Goal: Task Accomplishment & Management: Use online tool/utility

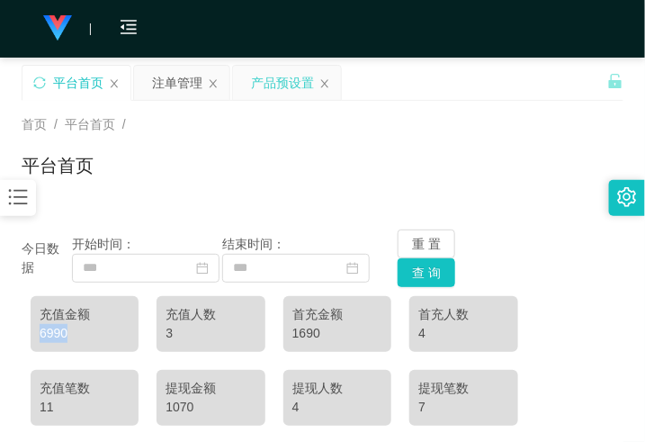
click at [292, 85] on div "产品预设置" at bounding box center [282, 83] width 63 height 34
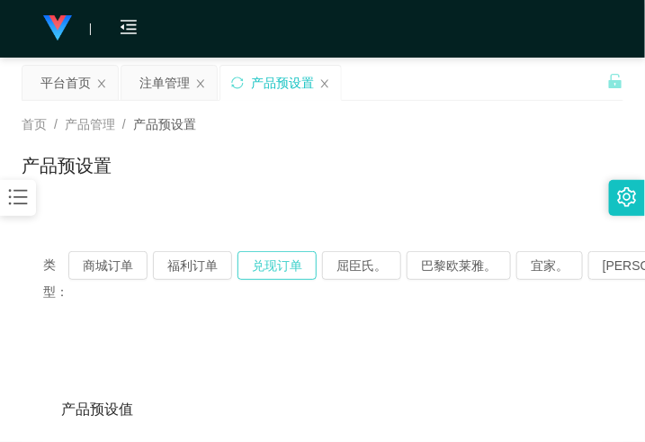
click at [263, 263] on button "兑现订单" at bounding box center [276, 265] width 79 height 29
click at [263, 259] on button "兑现订单" at bounding box center [276, 265] width 79 height 29
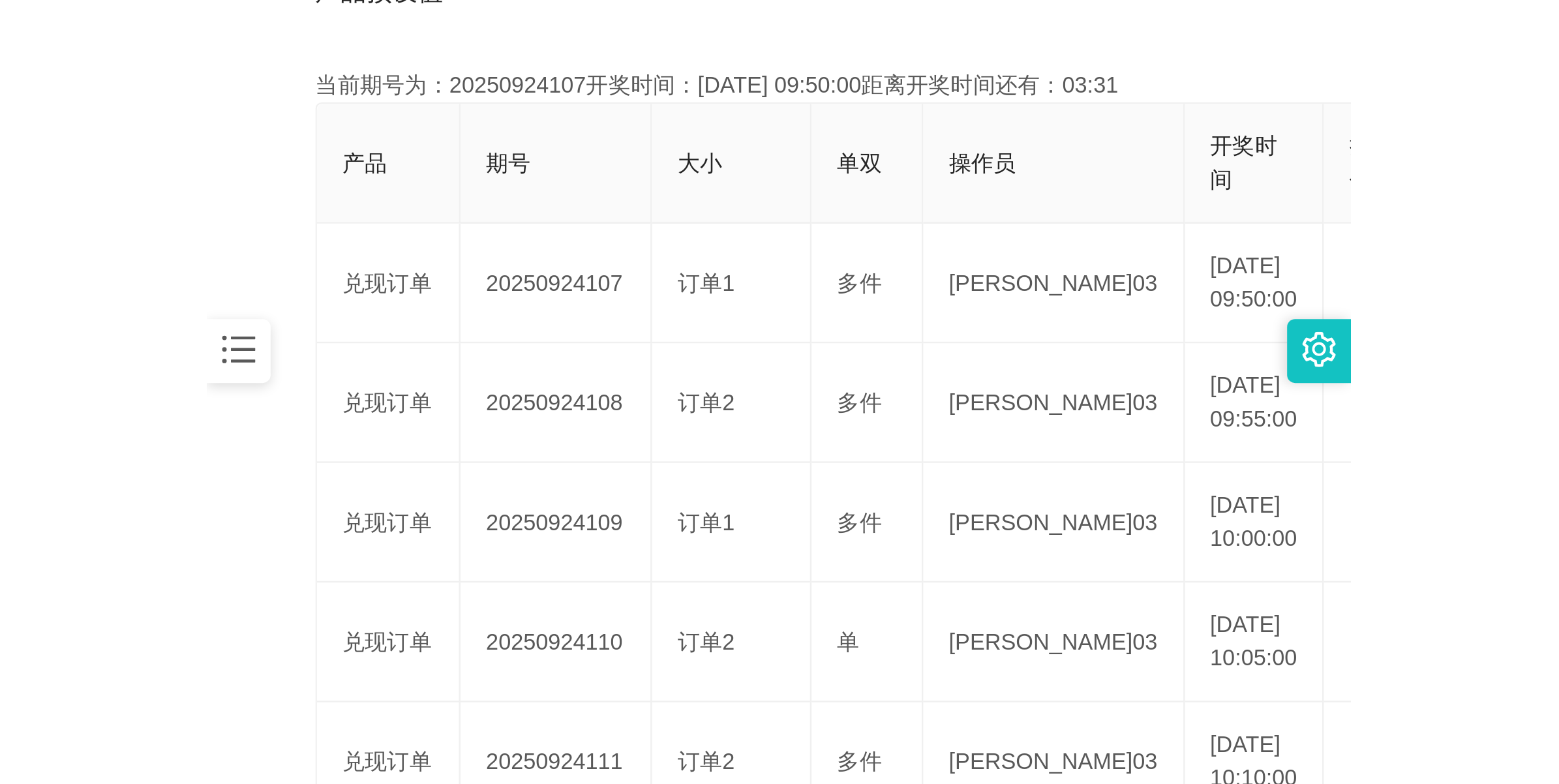
scroll to position [326, 0]
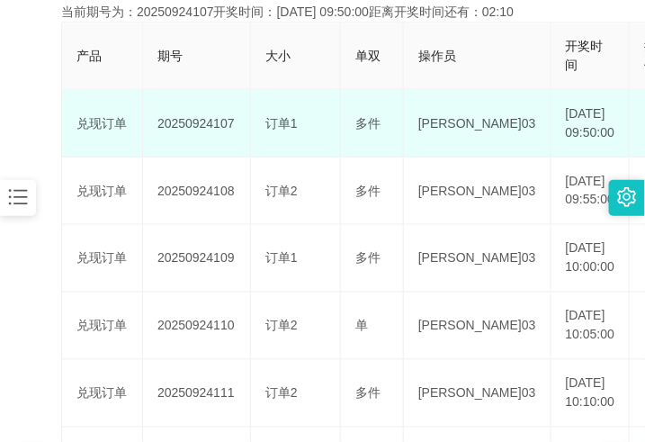
click at [193, 149] on td "20250924107" at bounding box center [197, 123] width 108 height 67
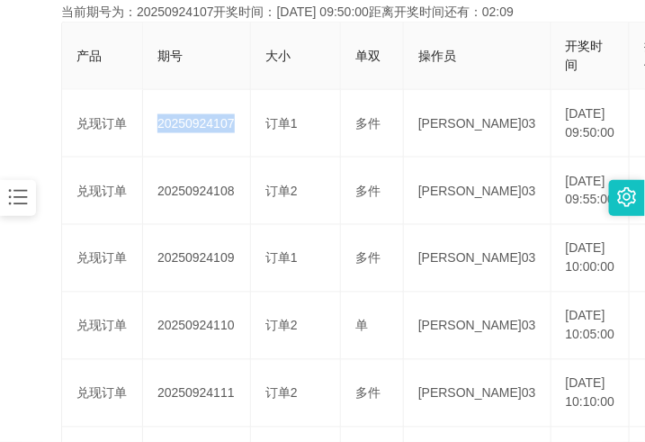
copy td "20250924107"
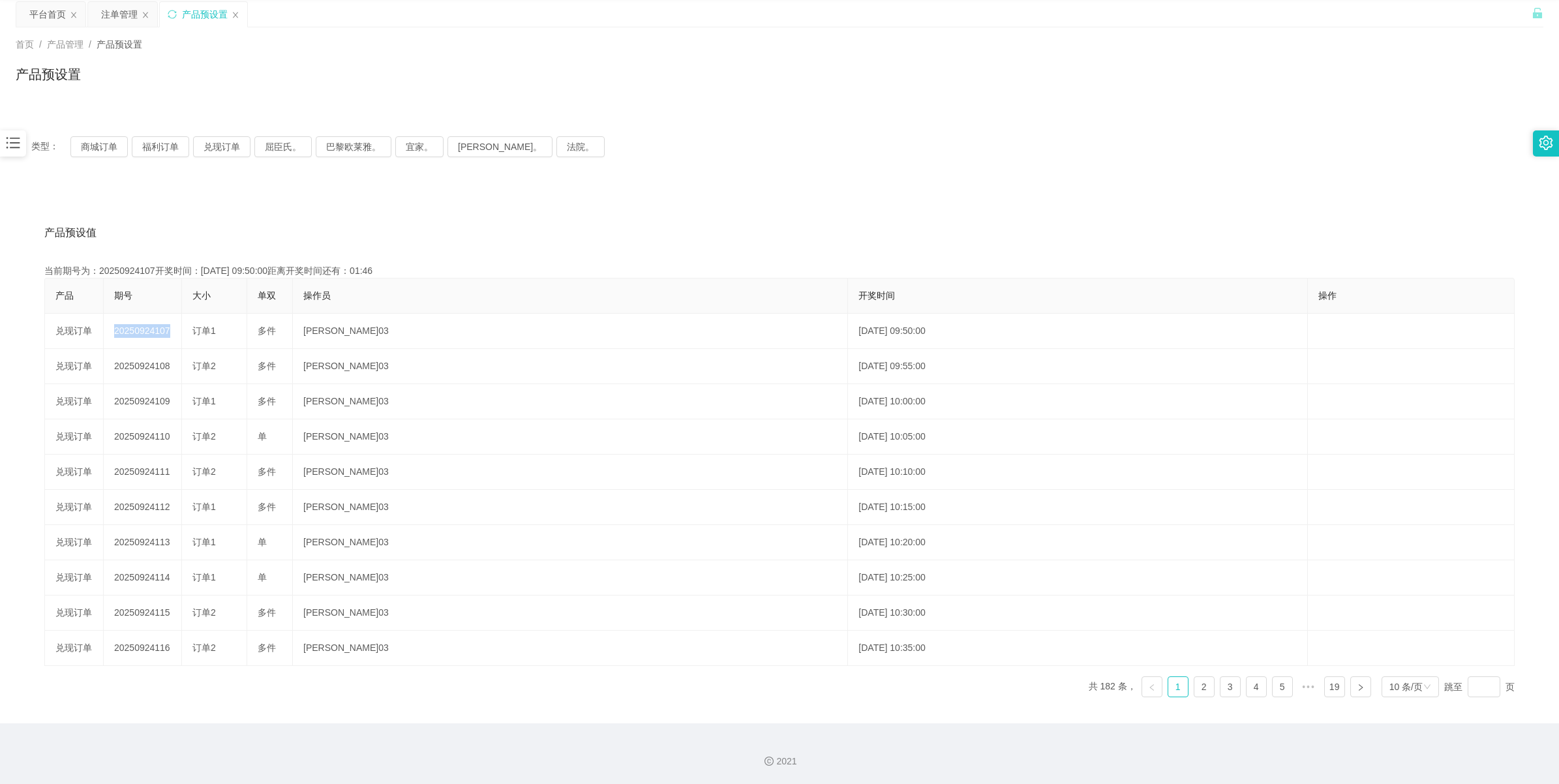
scroll to position [47, 0]
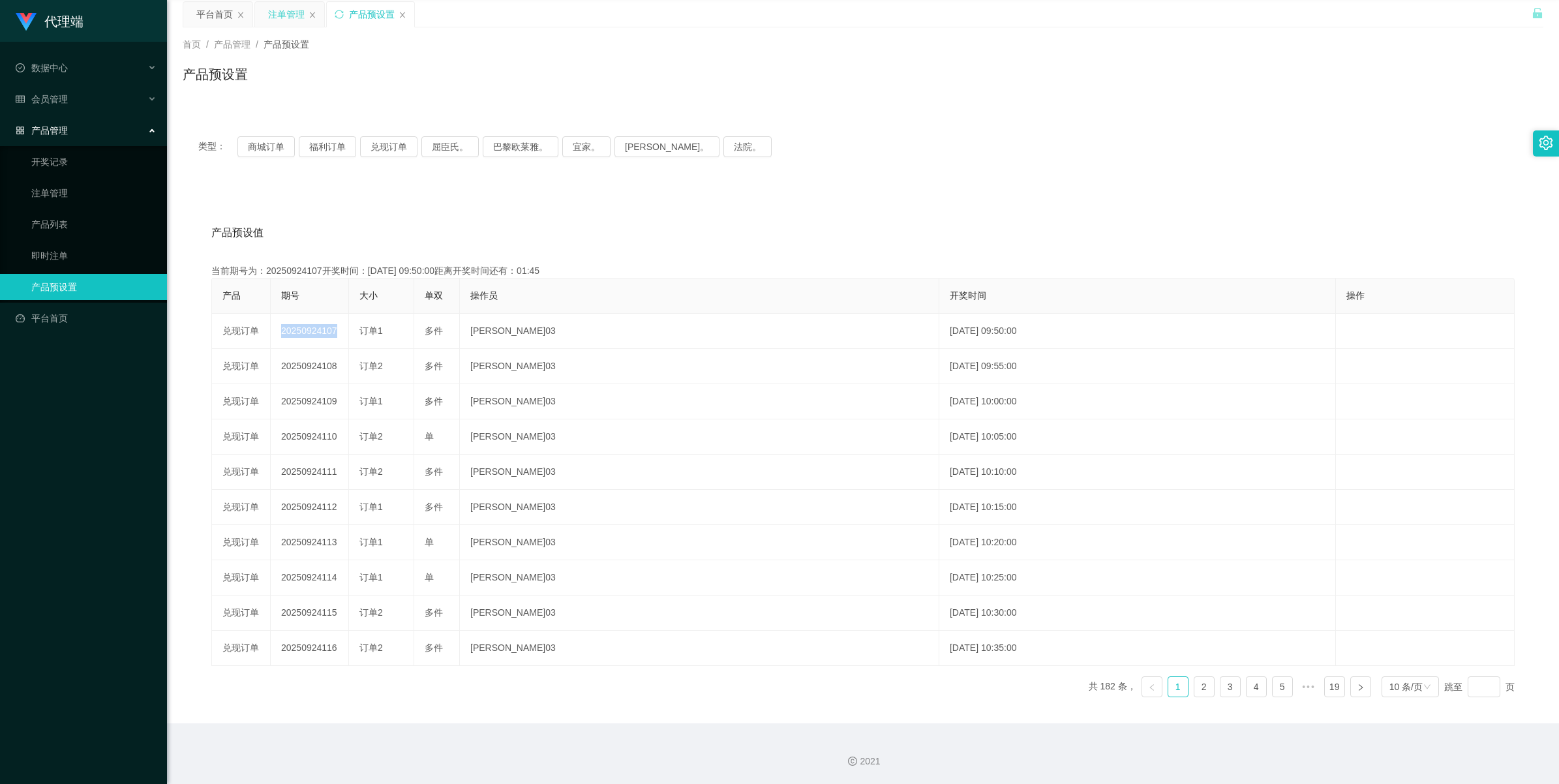
click at [289, 17] on div "注单管理" at bounding box center [287, 15] width 36 height 25
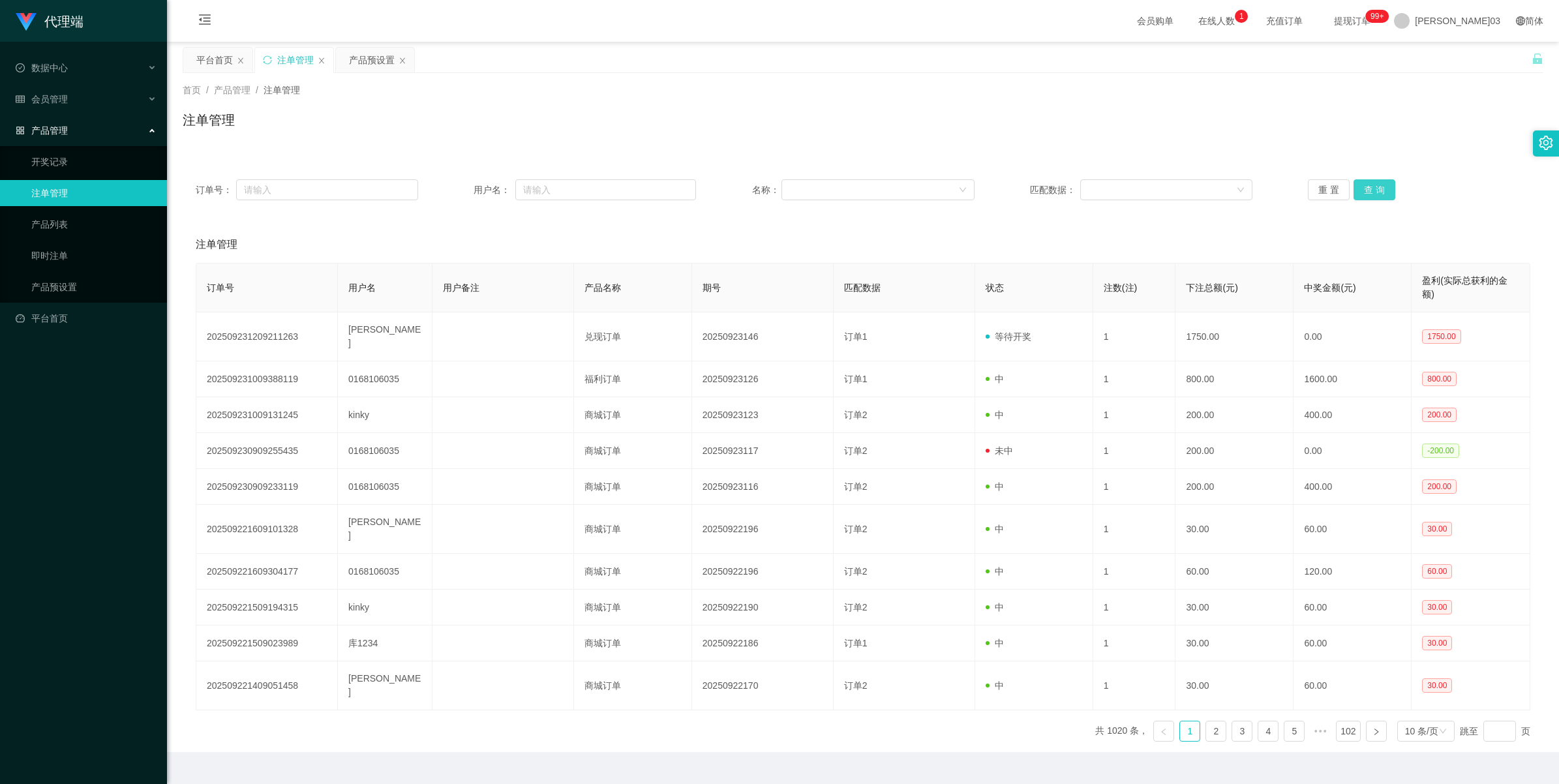
click at [467, 191] on button "查 询" at bounding box center [1375, 189] width 42 height 21
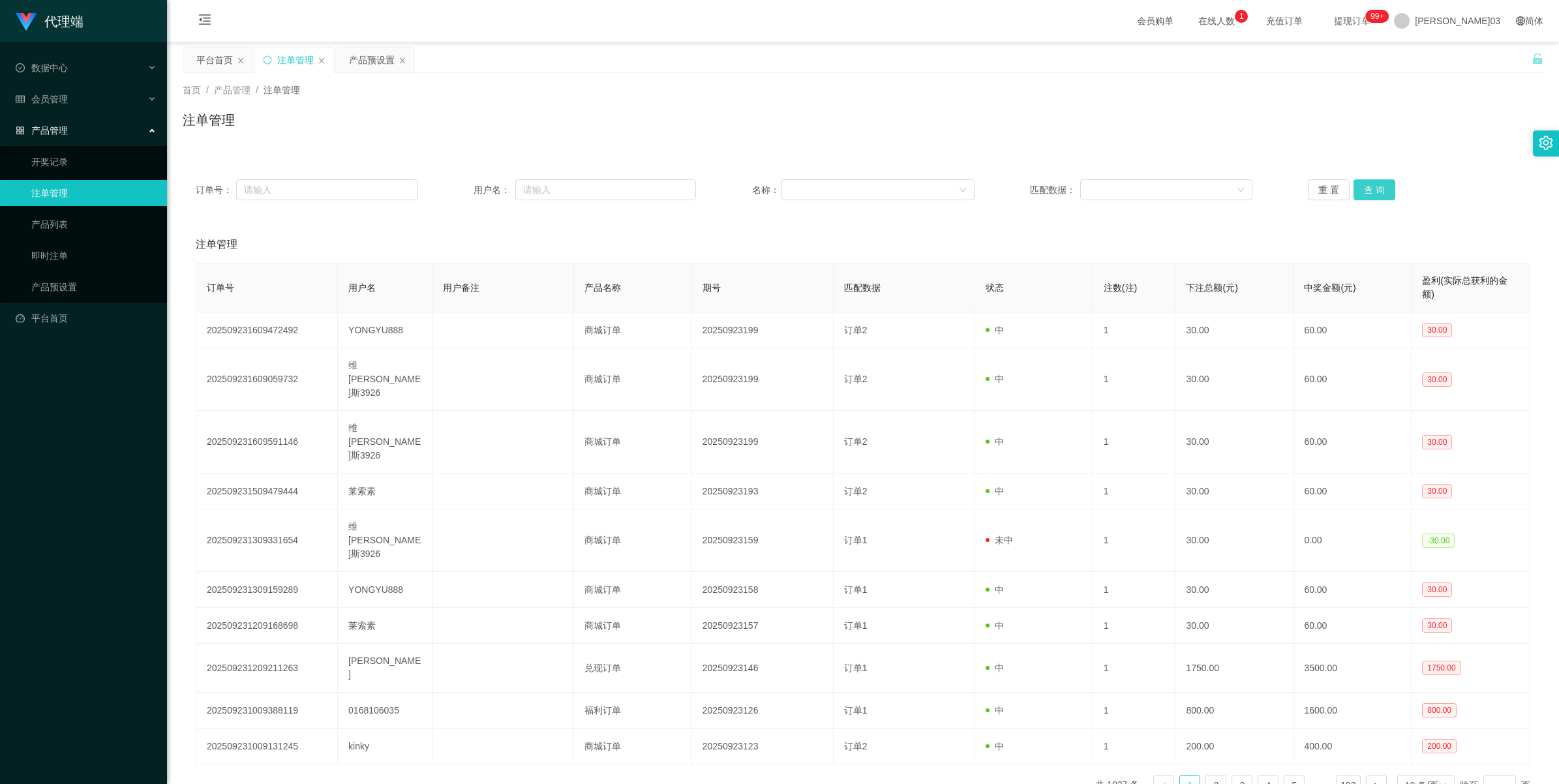
click at [467, 191] on button "查 询" at bounding box center [1375, 189] width 42 height 21
click at [467, 193] on button "查 询" at bounding box center [1375, 189] width 42 height 21
click at [467, 194] on button "查 询" at bounding box center [1375, 189] width 42 height 21
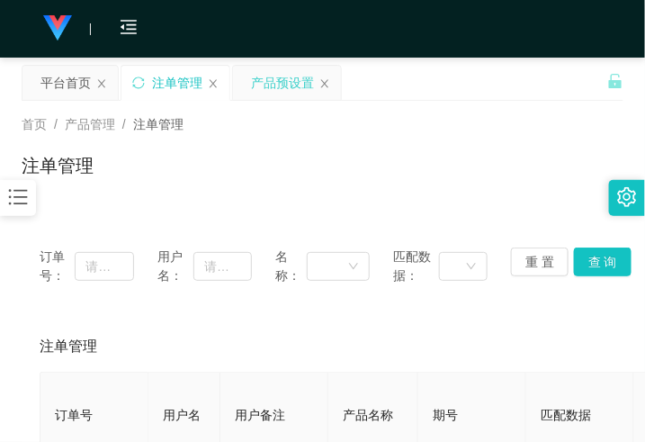
click at [279, 91] on div "产品预设置" at bounding box center [282, 83] width 63 height 34
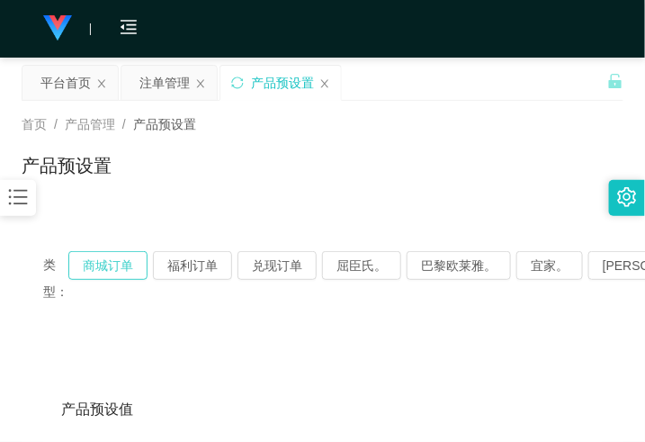
click at [126, 272] on button "商城订单" at bounding box center [107, 265] width 79 height 29
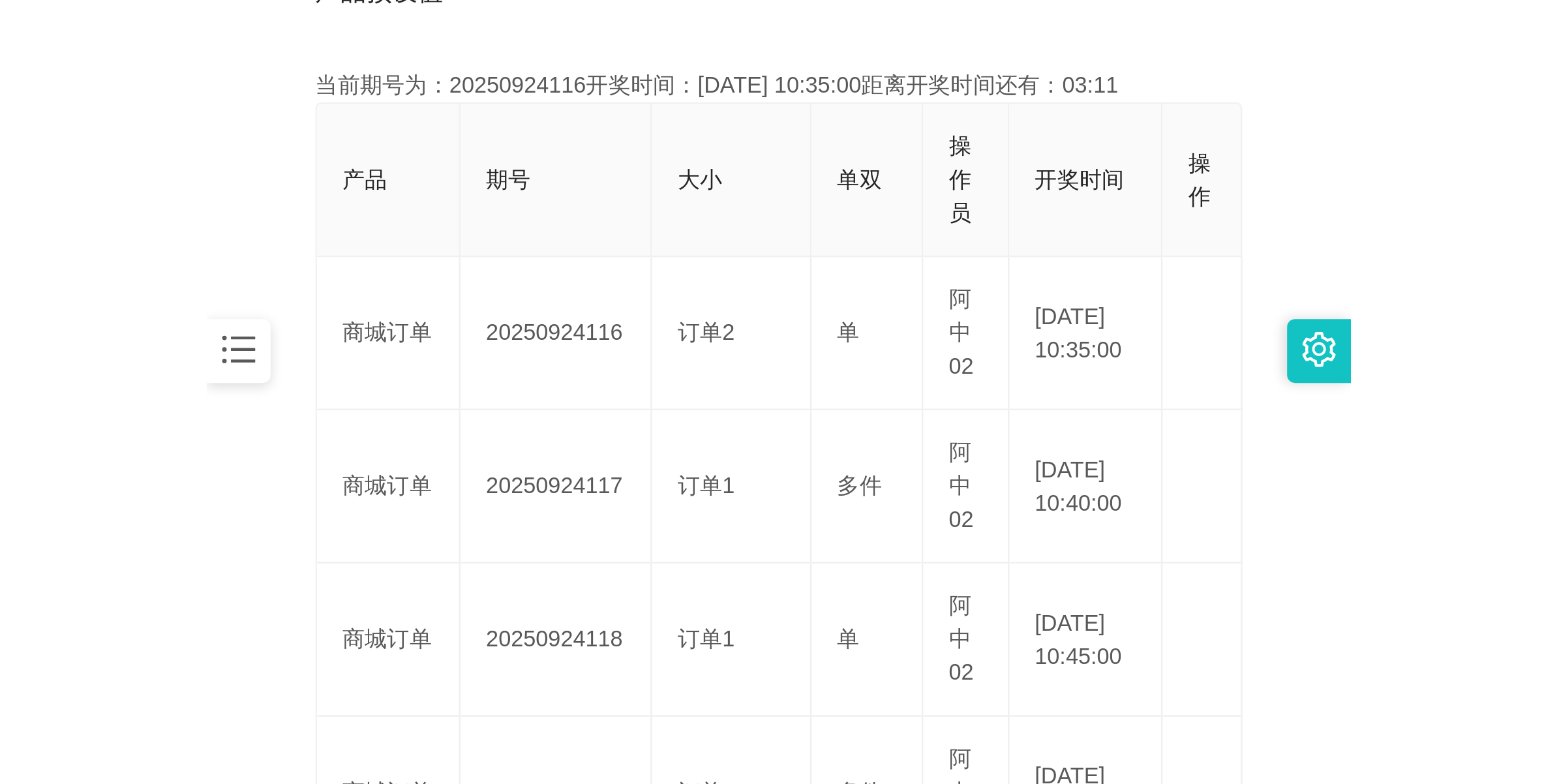
scroll to position [326, 0]
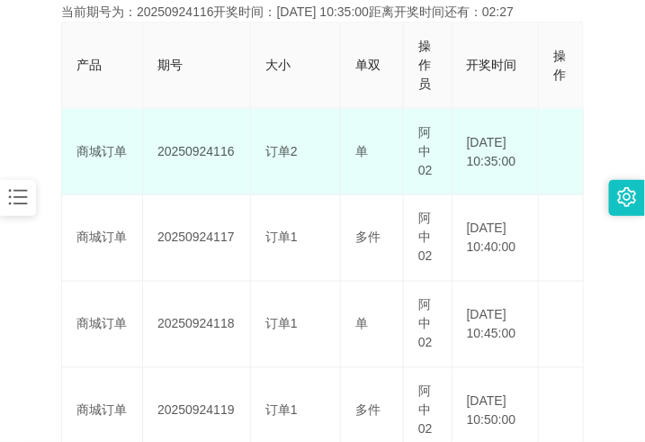
click at [193, 154] on td "20250924116" at bounding box center [197, 152] width 108 height 86
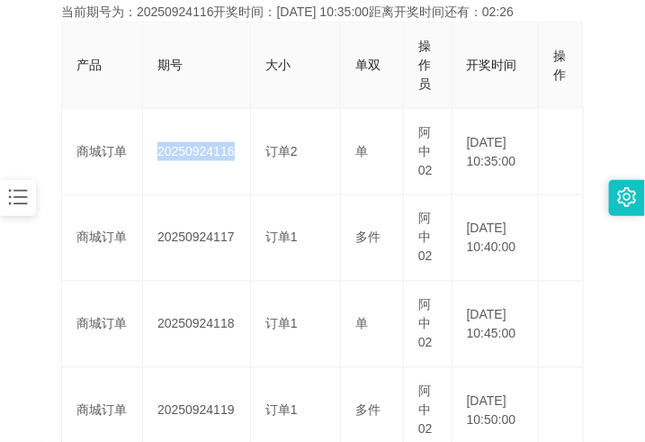
copy td "20250924116"
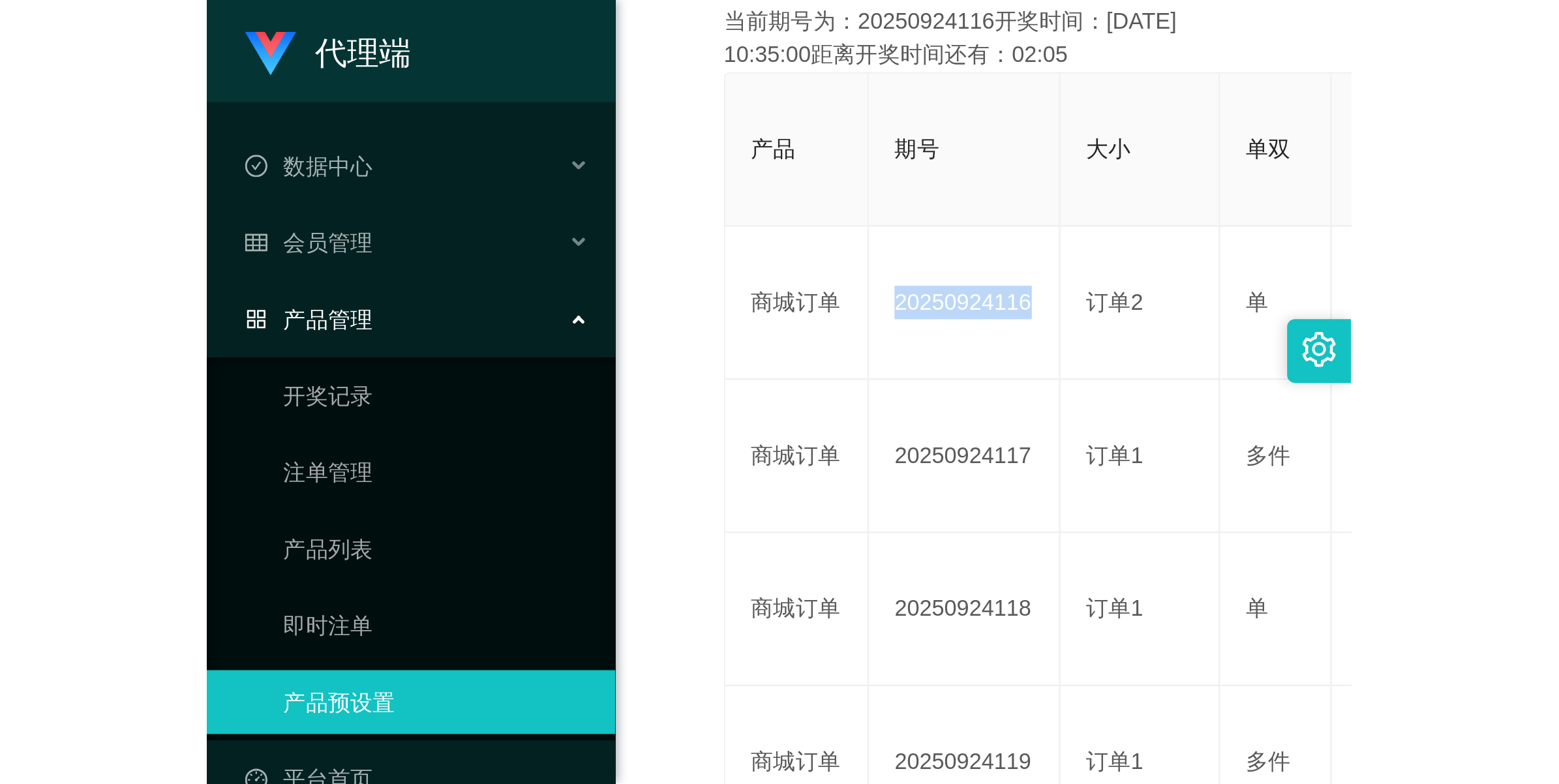
scroll to position [47, 0]
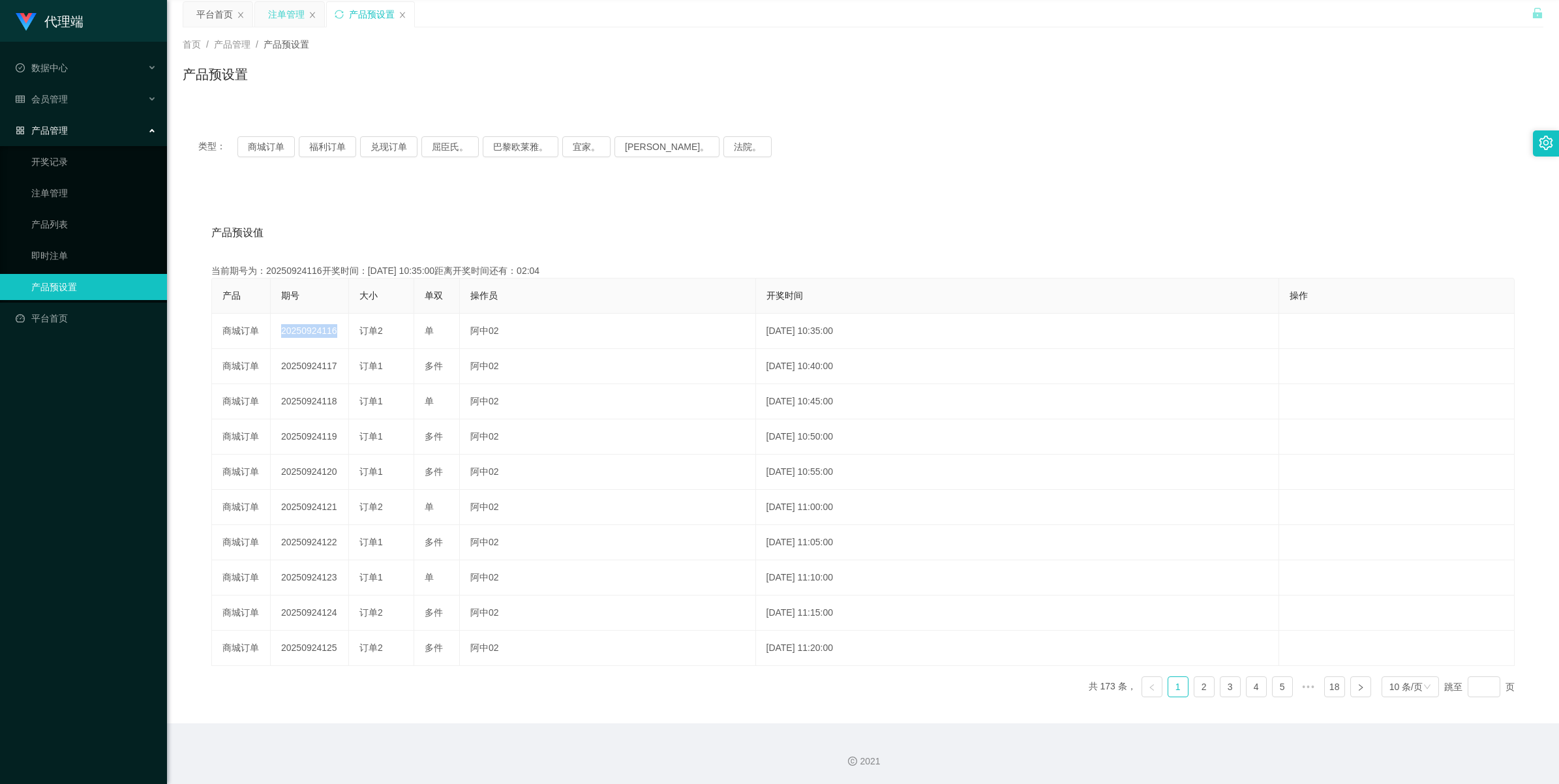
click at [282, 15] on div "注单管理" at bounding box center [287, 15] width 36 height 25
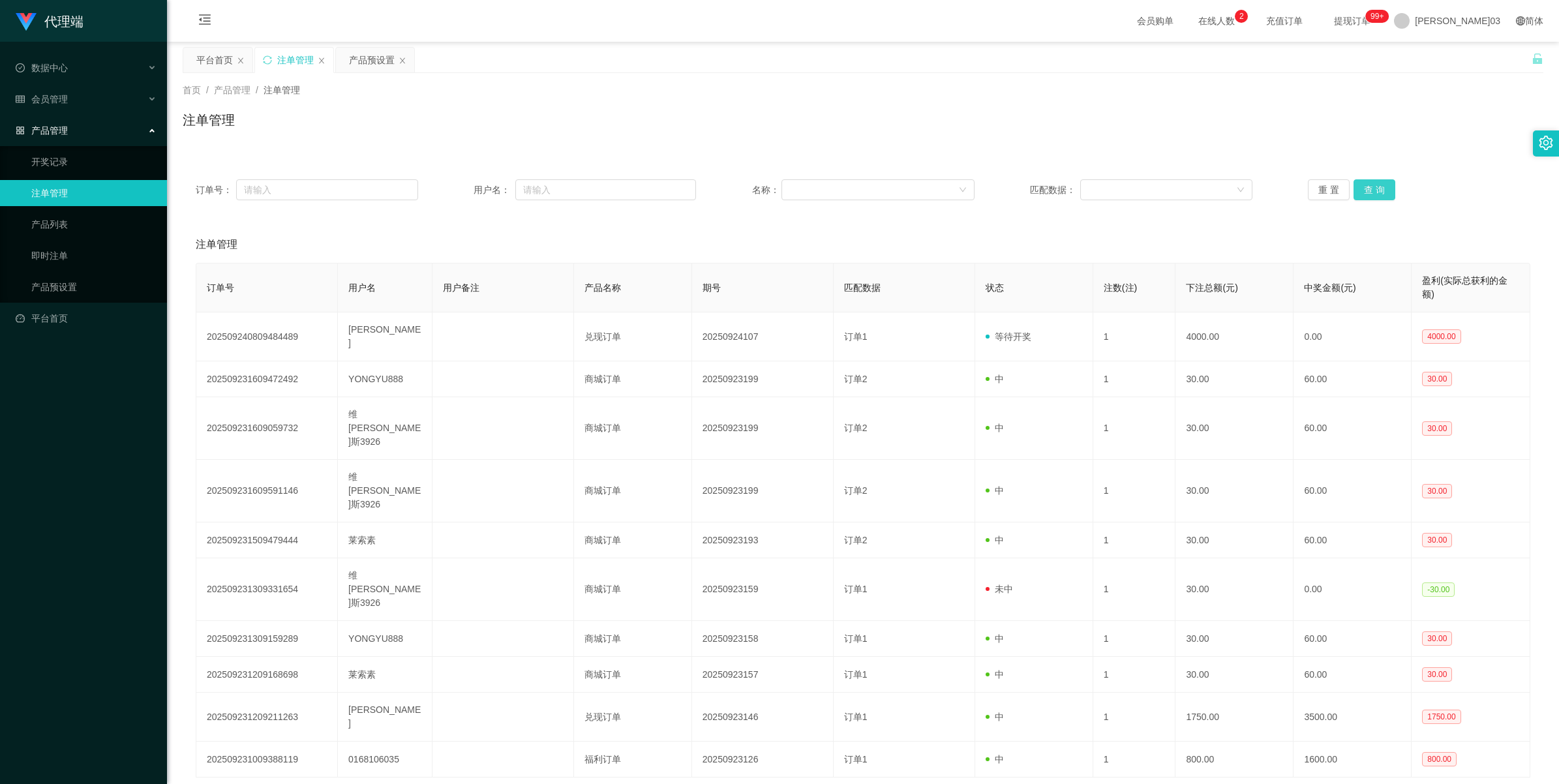
click at [467, 181] on button "查 询" at bounding box center [1375, 189] width 42 height 21
click at [467, 184] on button "查 询" at bounding box center [1375, 189] width 42 height 21
click at [467, 184] on div "重 置 查 询" at bounding box center [1419, 189] width 223 height 21
click at [467, 184] on button "查 询" at bounding box center [1375, 189] width 42 height 21
click at [467, 184] on div "重 置 查 询" at bounding box center [1419, 189] width 223 height 21
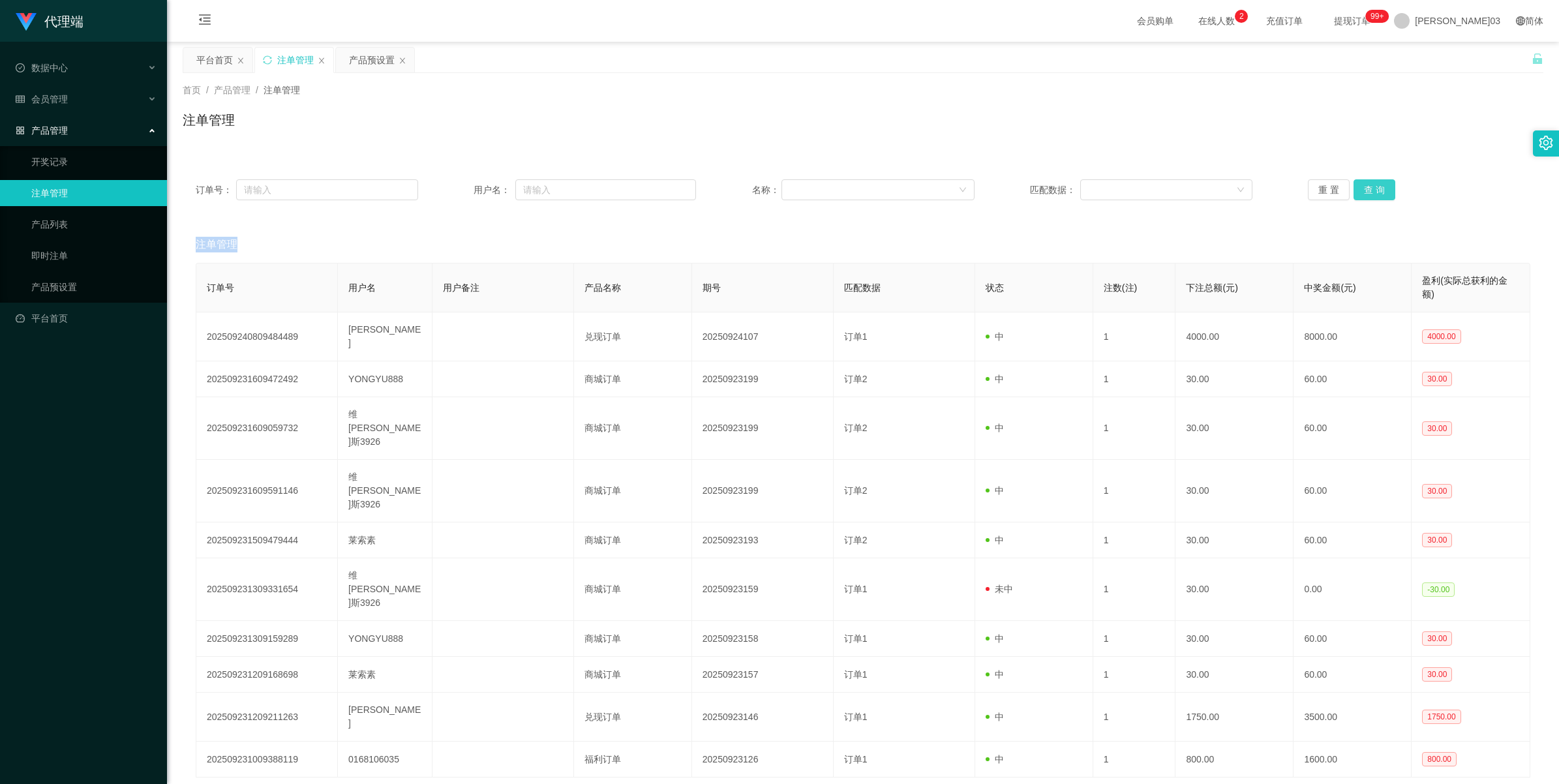
click at [467, 184] on button "查 询" at bounding box center [1375, 189] width 42 height 21
click at [467, 186] on button "查 询" at bounding box center [1375, 189] width 42 height 21
click at [467, 188] on button "查 询" at bounding box center [1375, 189] width 42 height 21
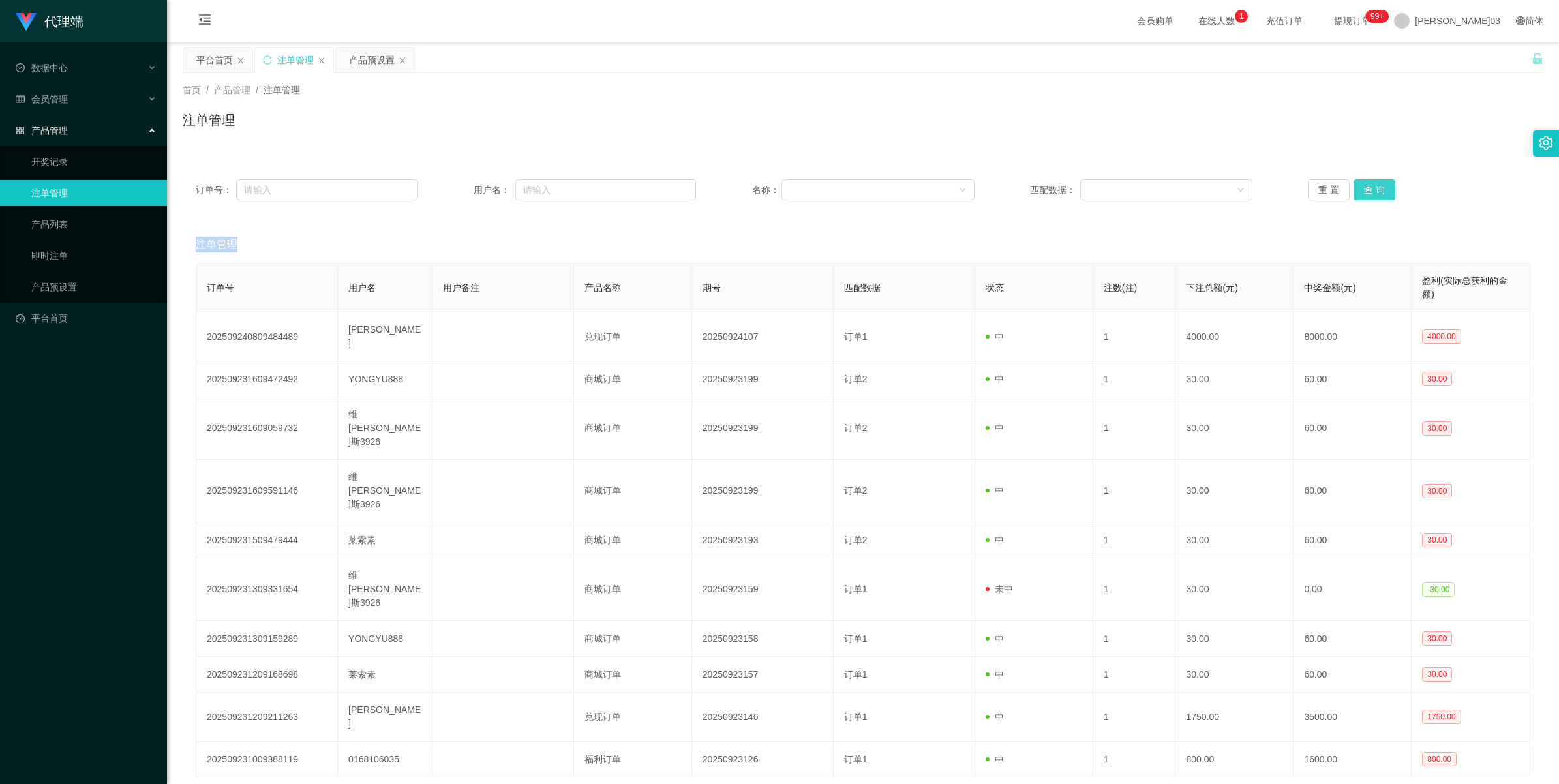
click at [467, 184] on button "查 询" at bounding box center [1375, 189] width 42 height 21
click at [467, 186] on button "查 询" at bounding box center [1375, 189] width 42 height 21
click at [467, 190] on button "查 询" at bounding box center [1375, 189] width 42 height 21
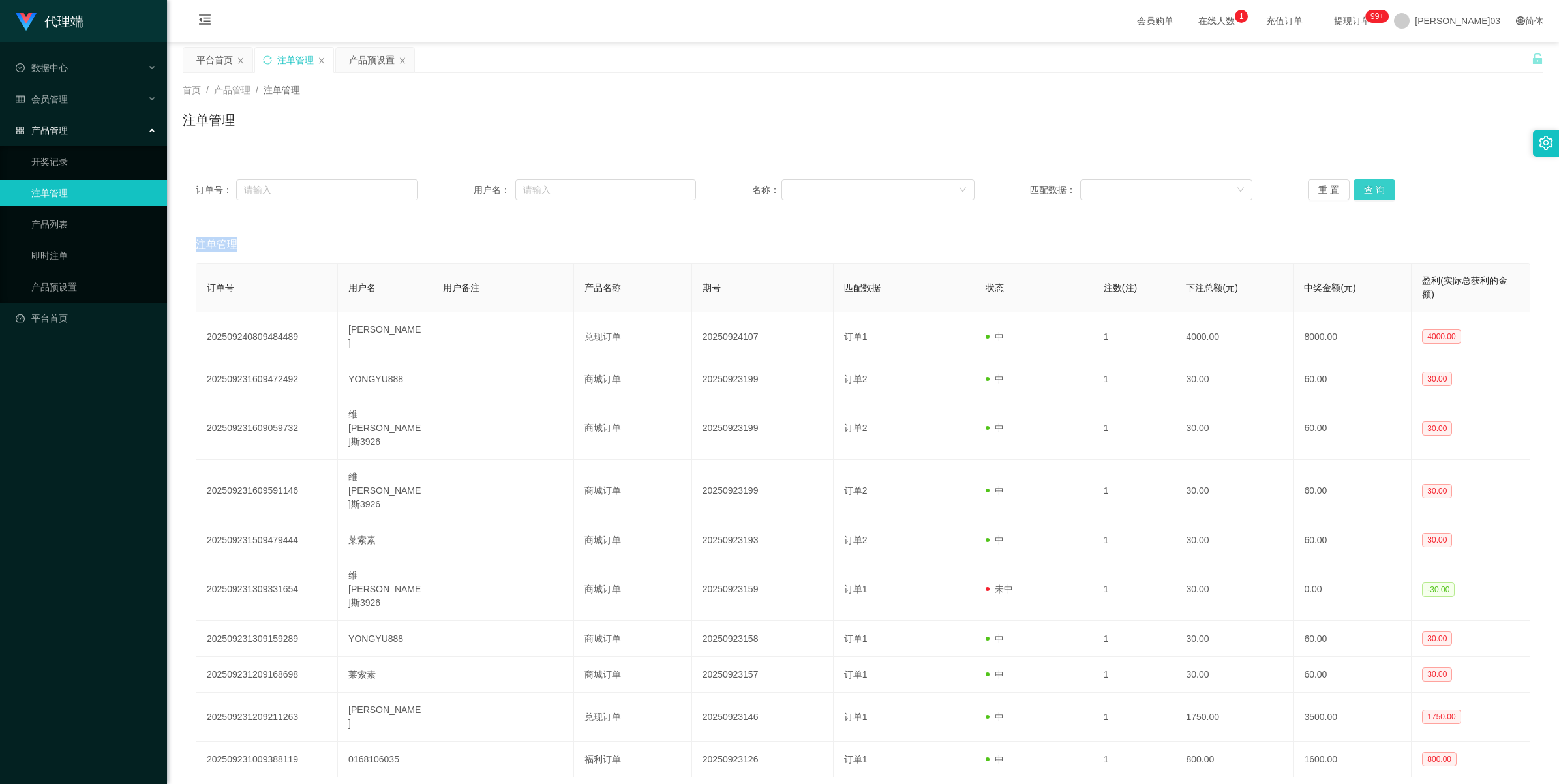
click at [467, 190] on button "查 询" at bounding box center [1375, 189] width 42 height 21
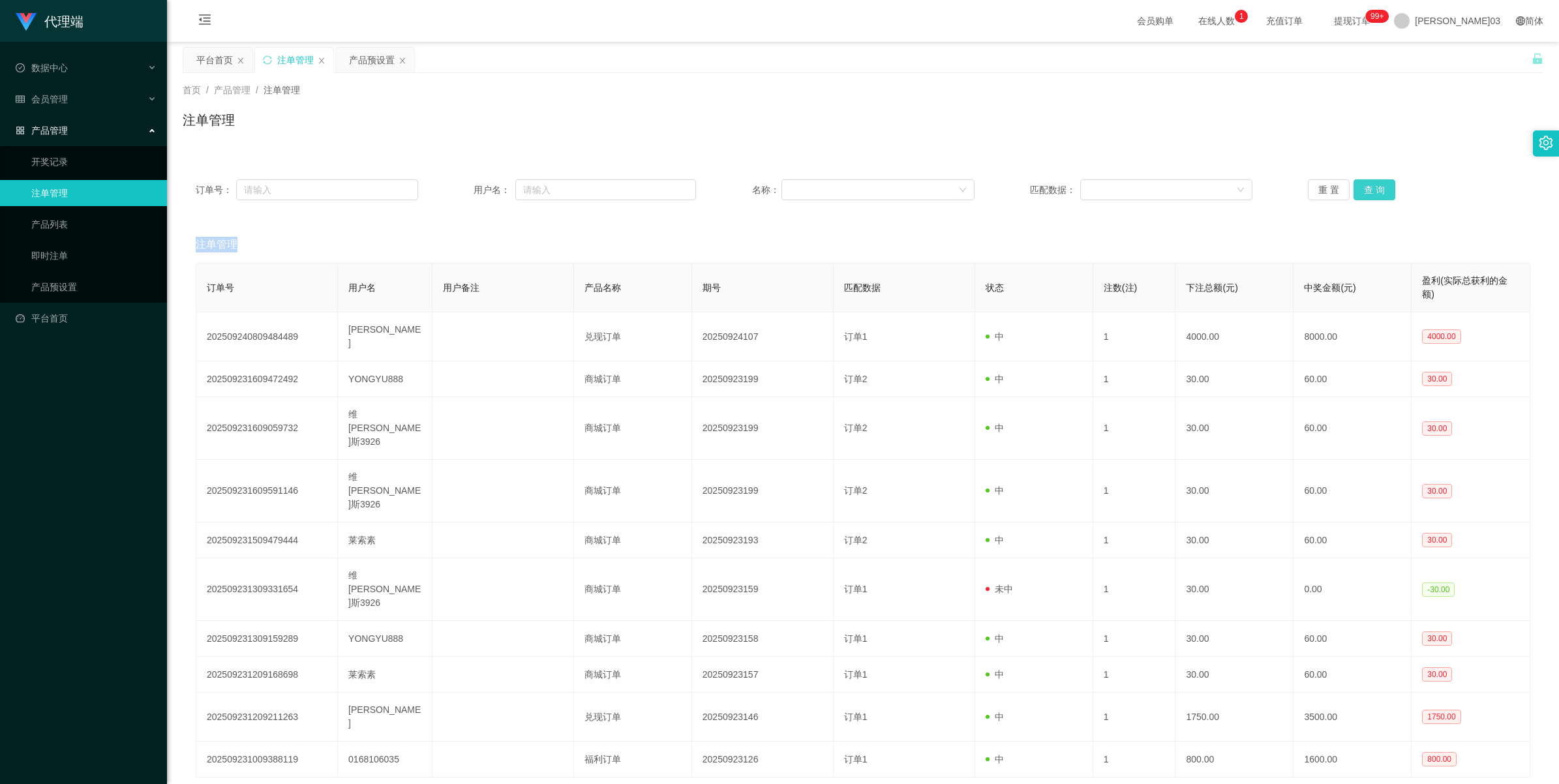
click at [467, 189] on button "查 询" at bounding box center [1375, 189] width 42 height 21
click at [467, 190] on button "查 询" at bounding box center [1375, 189] width 42 height 21
click at [467, 186] on div "订单号： 用户名： 名称： 匹配数据： 重 置 查 询" at bounding box center [863, 189] width 1335 height 21
click at [467, 192] on button "重 置" at bounding box center [1329, 189] width 42 height 21
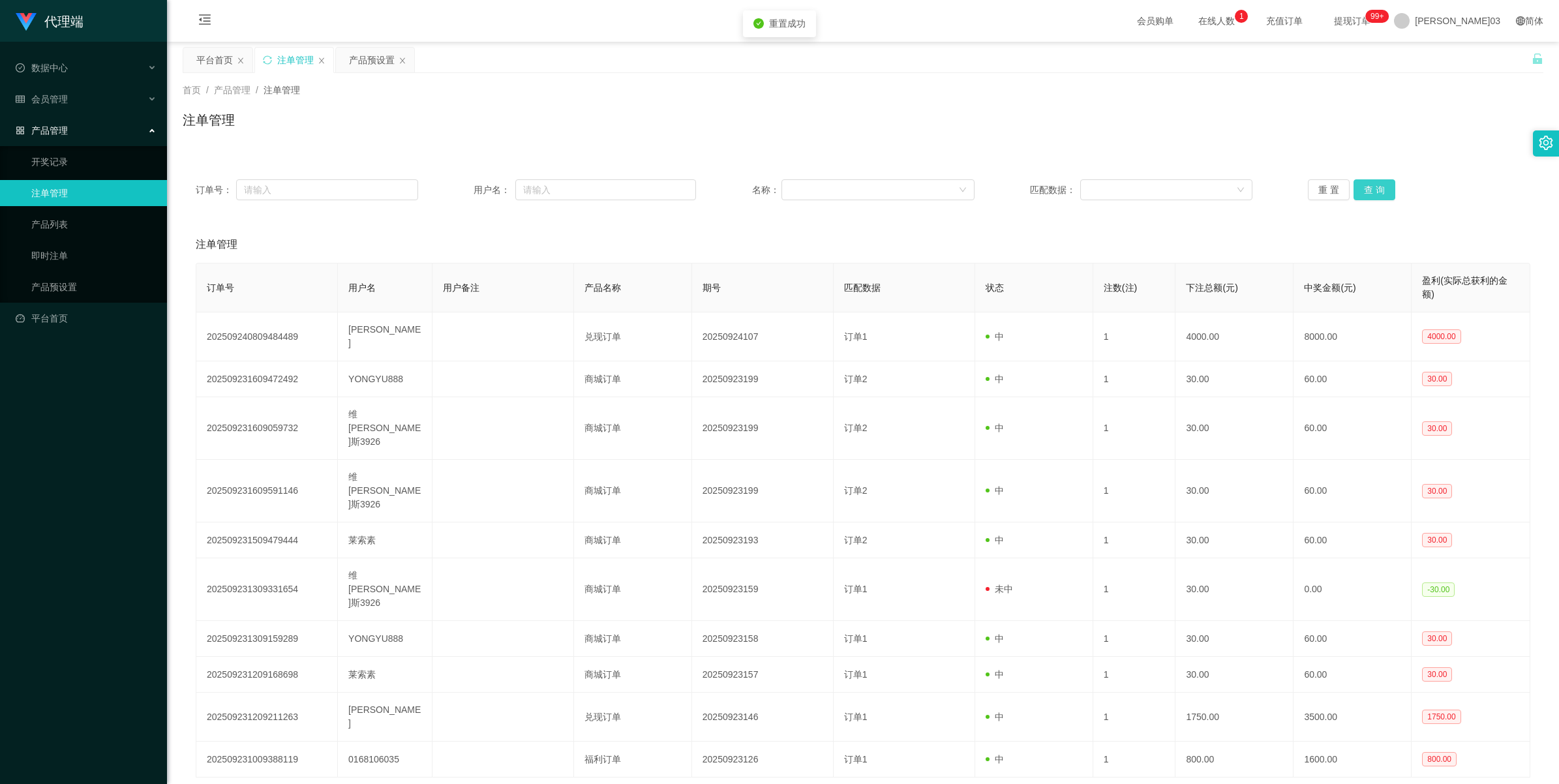
click at [467, 192] on button "查 询" at bounding box center [1375, 189] width 42 height 21
click at [467, 190] on button "查 询" at bounding box center [1375, 189] width 42 height 21
click at [467, 188] on button "查 询" at bounding box center [1375, 189] width 42 height 21
click at [467, 186] on button "查 询" at bounding box center [1375, 189] width 42 height 21
click at [467, 197] on button "查 询" at bounding box center [1375, 189] width 42 height 21
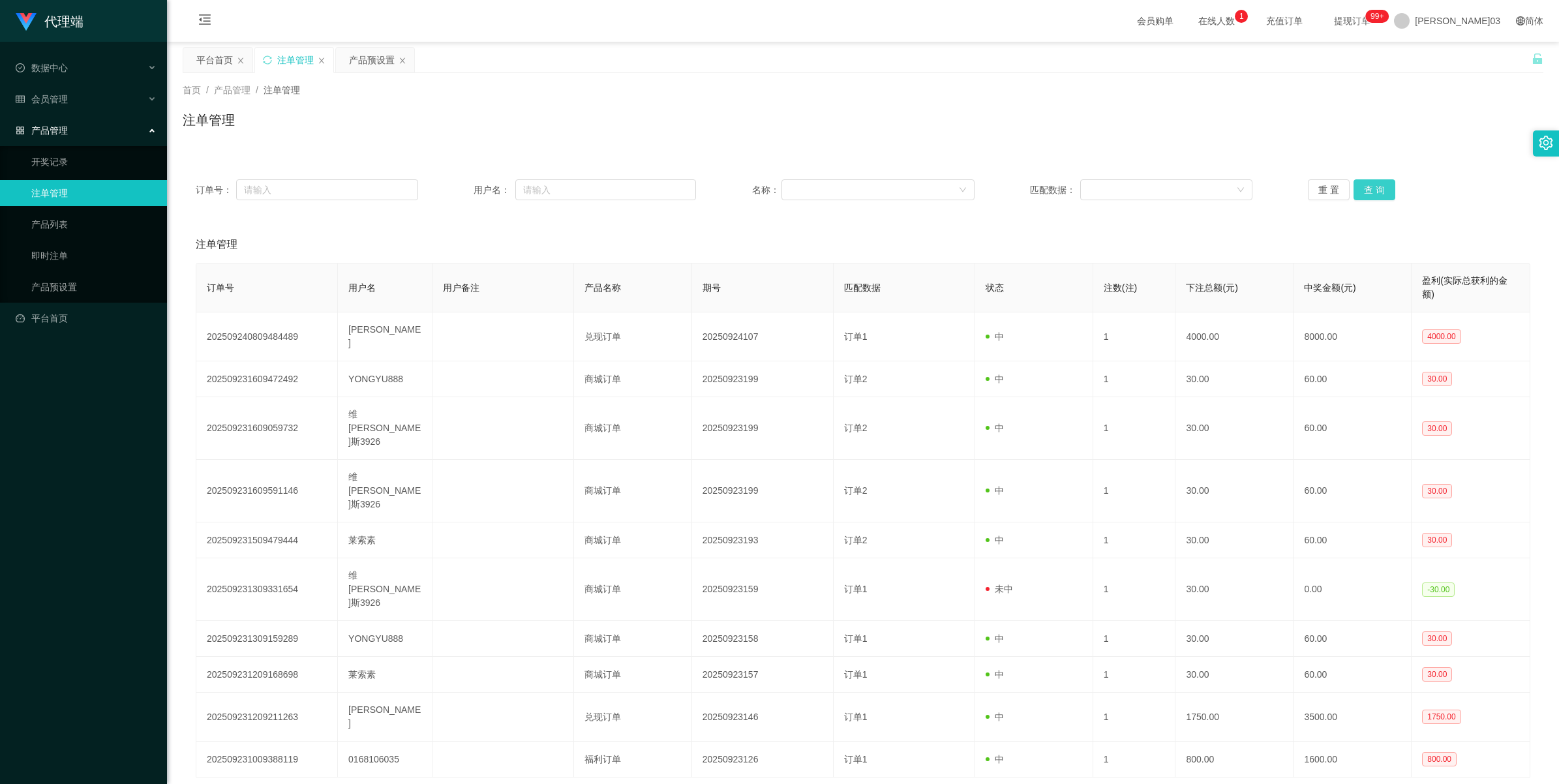
click at [467, 196] on button "查 询" at bounding box center [1375, 189] width 42 height 21
click at [467, 186] on button "重 置" at bounding box center [1329, 189] width 42 height 21
click at [467, 191] on button "查 询" at bounding box center [1375, 189] width 42 height 21
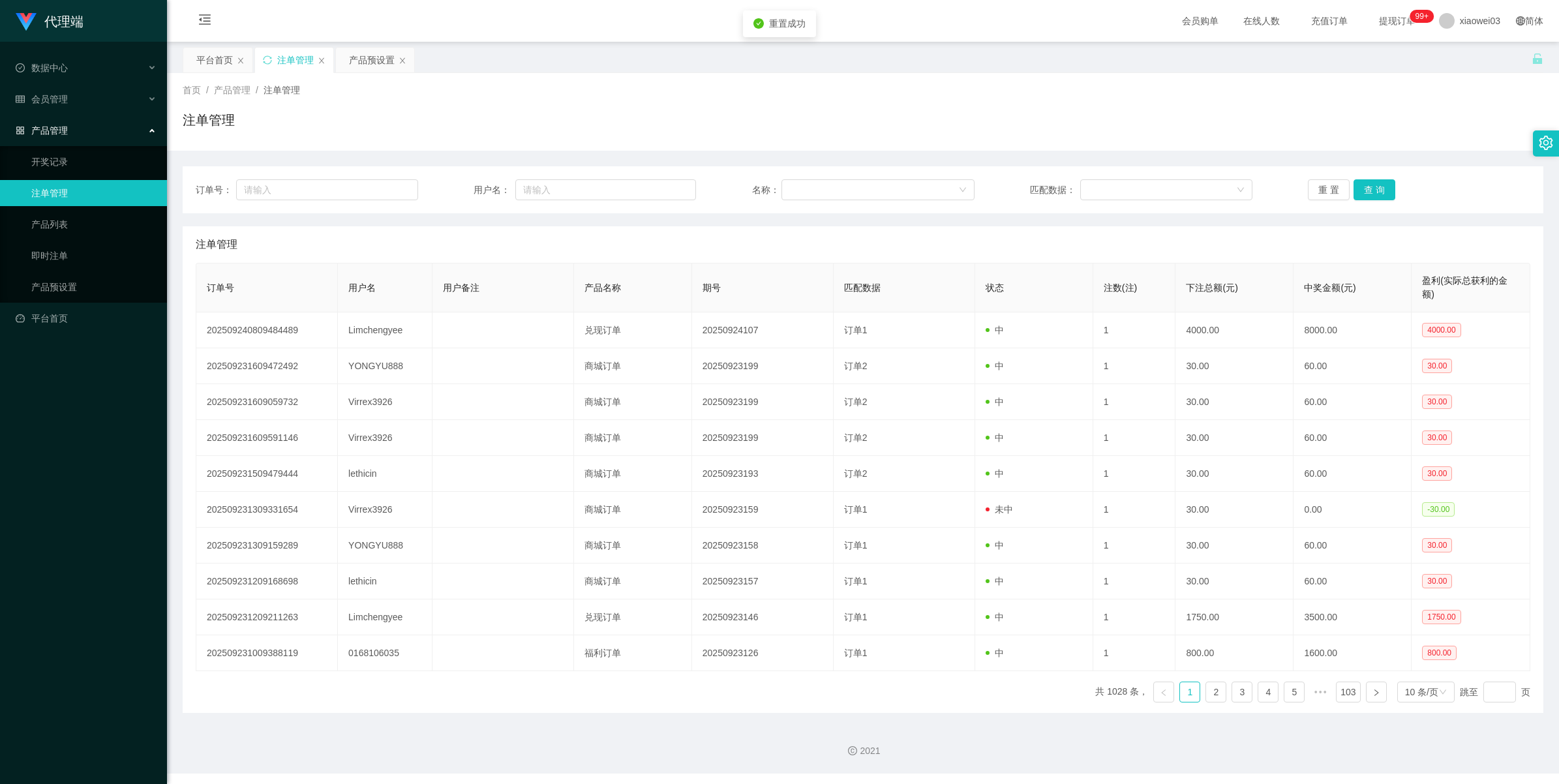
click at [1369, 192] on button "查 询" at bounding box center [1375, 189] width 42 height 21
click at [1367, 183] on button "查 询" at bounding box center [1375, 189] width 42 height 21
click at [1377, 187] on button "查 询" at bounding box center [1375, 189] width 42 height 21
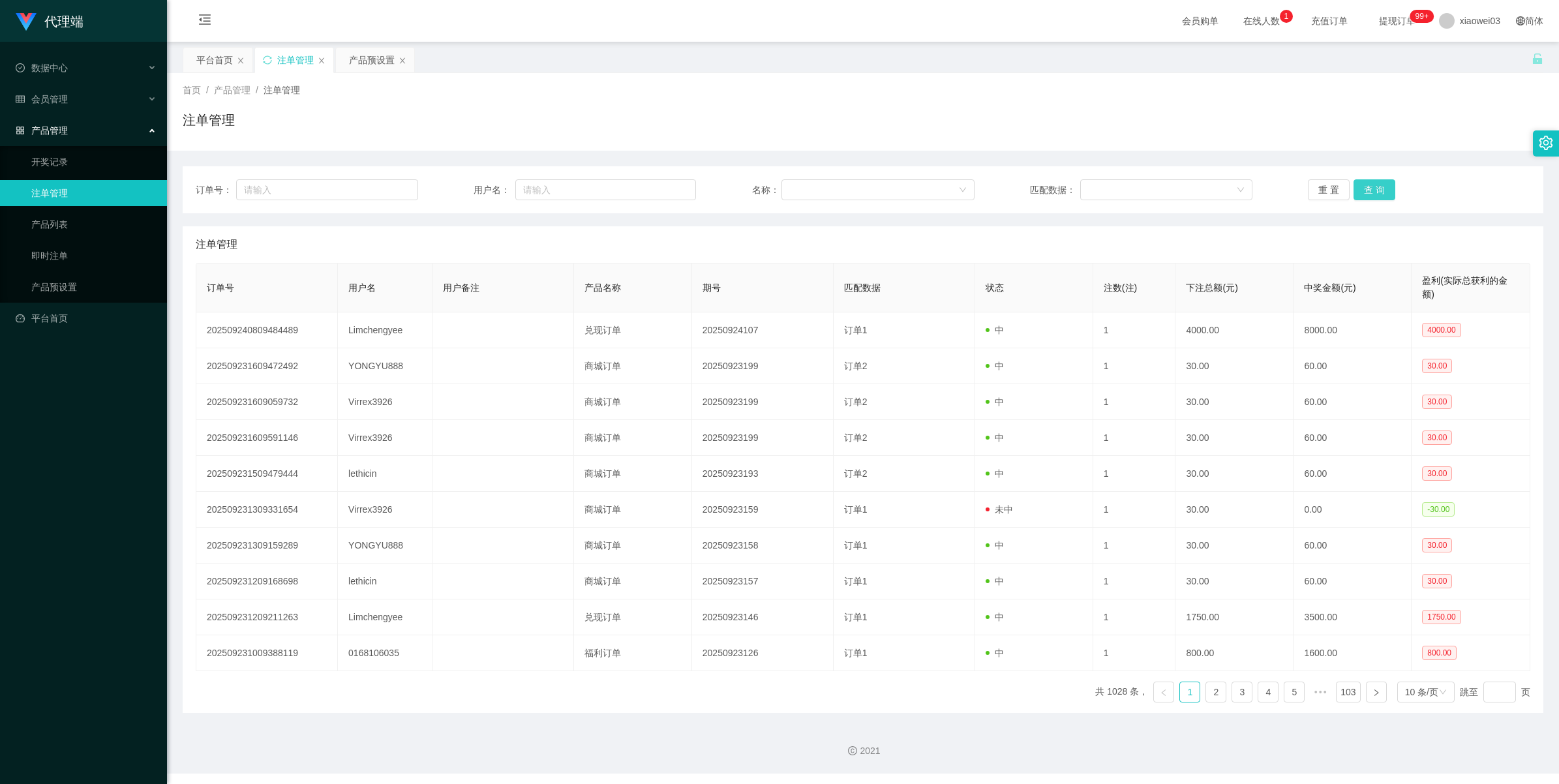
click at [1377, 187] on button "查 询" at bounding box center [1375, 189] width 42 height 21
click at [1377, 187] on button "查 询" at bounding box center [1381, 189] width 56 height 21
click at [1381, 187] on button "查 询" at bounding box center [1375, 189] width 42 height 21
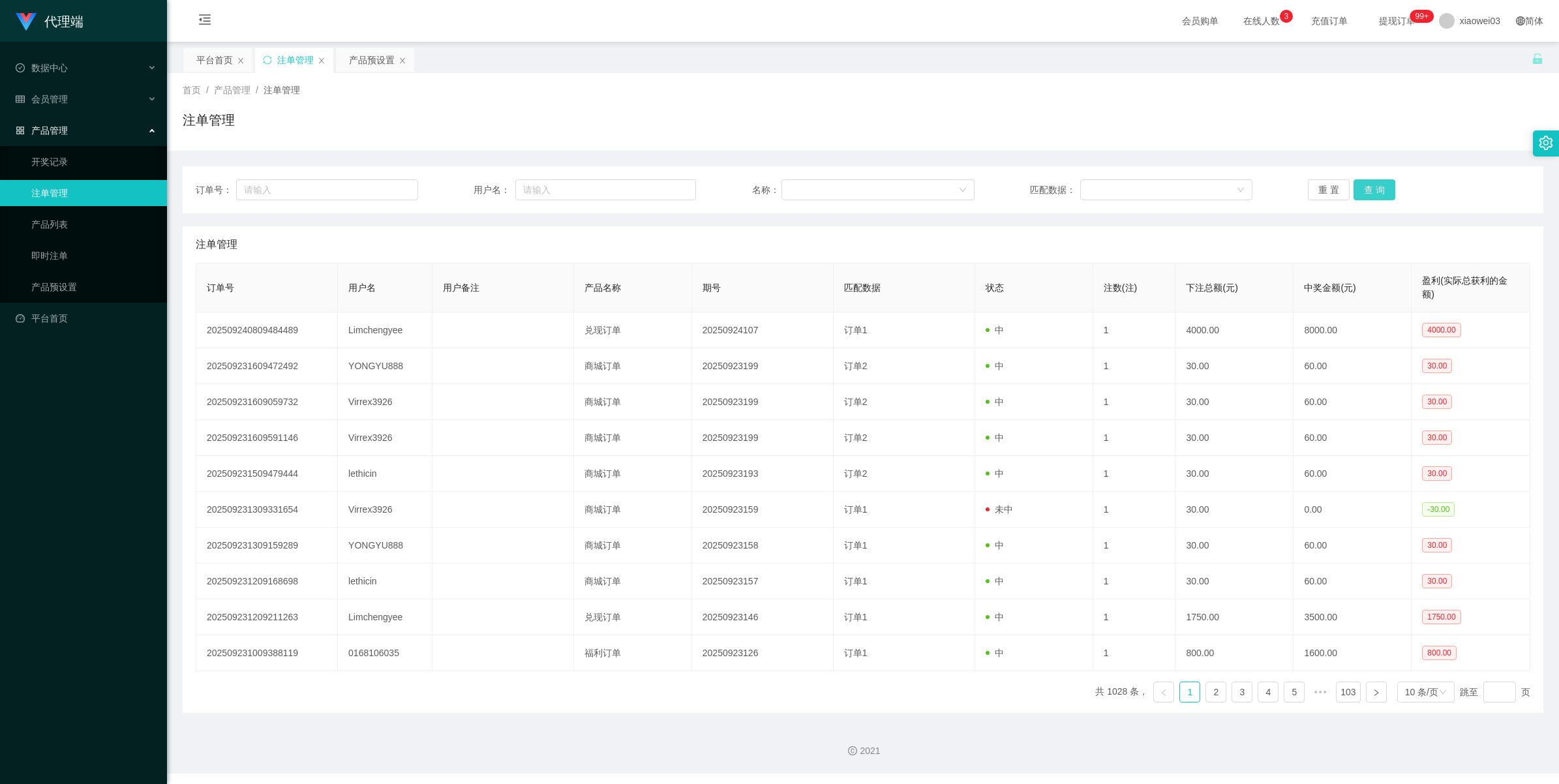
click at [1375, 187] on button "查 询" at bounding box center [1375, 189] width 42 height 21
click at [1323, 188] on button "重 置" at bounding box center [1329, 189] width 42 height 21
click at [1365, 191] on button "查 询" at bounding box center [1375, 189] width 42 height 21
click at [1365, 191] on div "重 置 查 询" at bounding box center [1419, 189] width 223 height 21
click at [1365, 191] on button "查 询" at bounding box center [1375, 189] width 42 height 21
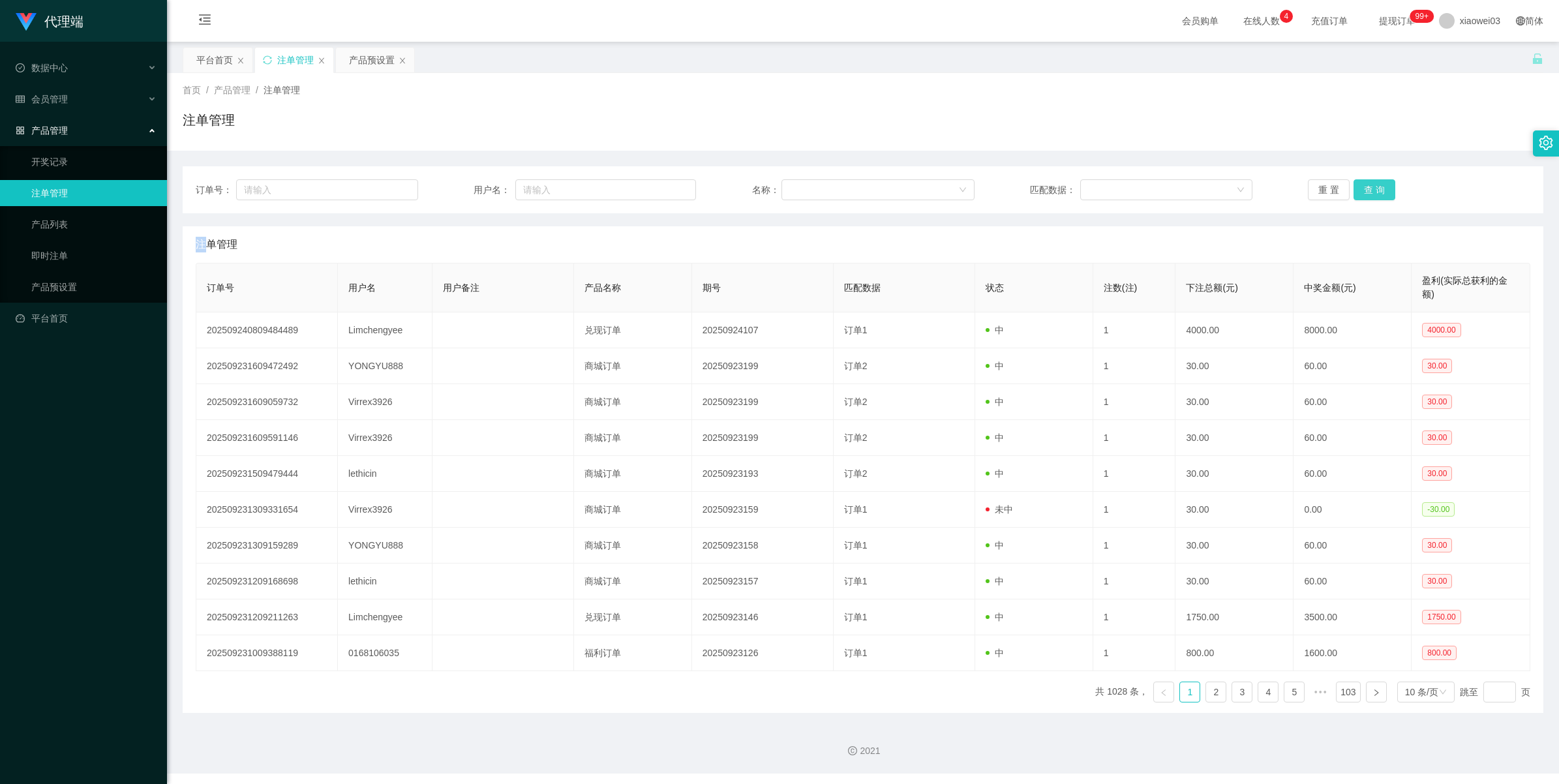
click at [1367, 186] on button "查 询" at bounding box center [1375, 189] width 42 height 21
click at [1318, 190] on button "重 置" at bounding box center [1329, 189] width 42 height 21
click at [1354, 191] on button "查 询" at bounding box center [1375, 189] width 42 height 21
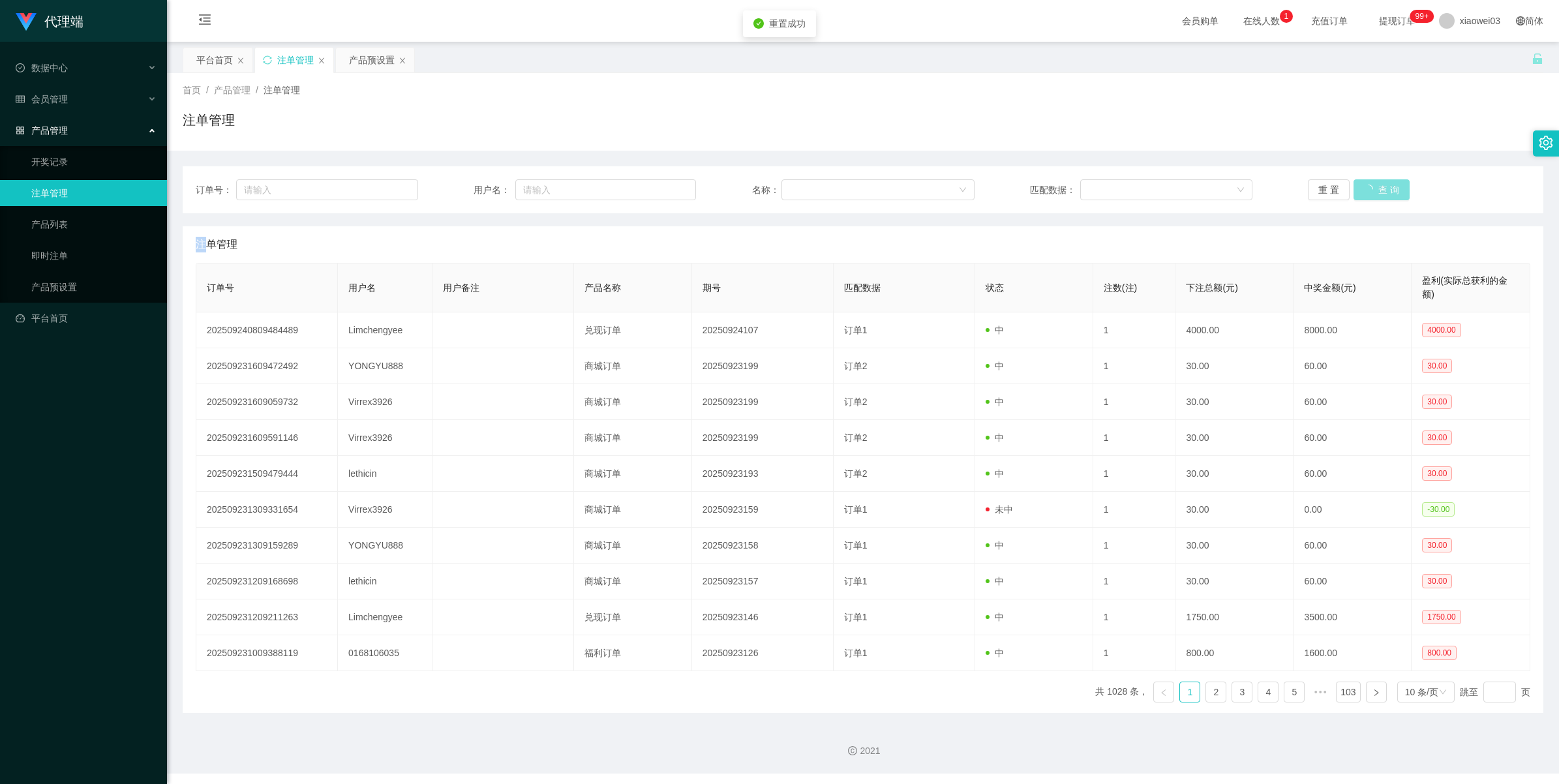
click at [1364, 193] on button "查 询" at bounding box center [1381, 189] width 56 height 21
click at [1368, 194] on button "查 询" at bounding box center [1375, 189] width 42 height 21
click at [1375, 189] on button "查 询" at bounding box center [1375, 189] width 42 height 21
click at [1310, 190] on button "重 置" at bounding box center [1329, 189] width 42 height 21
click at [1354, 193] on button "查 询" at bounding box center [1375, 189] width 42 height 21
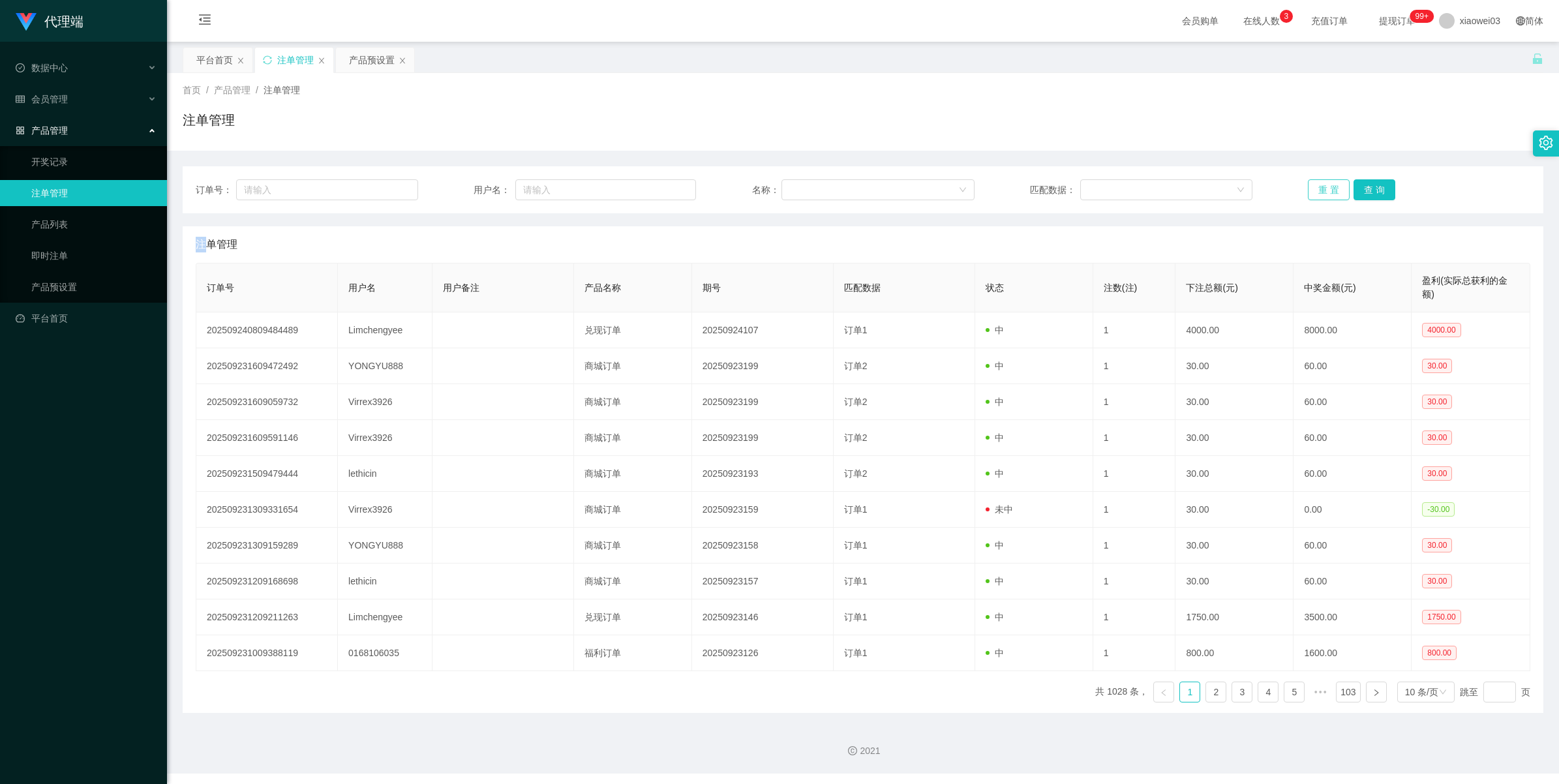
click at [1333, 185] on button "重 置" at bounding box center [1329, 189] width 42 height 21
click at [1370, 189] on button "查 询" at bounding box center [1375, 189] width 42 height 21
click at [1383, 187] on button "查 询" at bounding box center [1375, 189] width 42 height 21
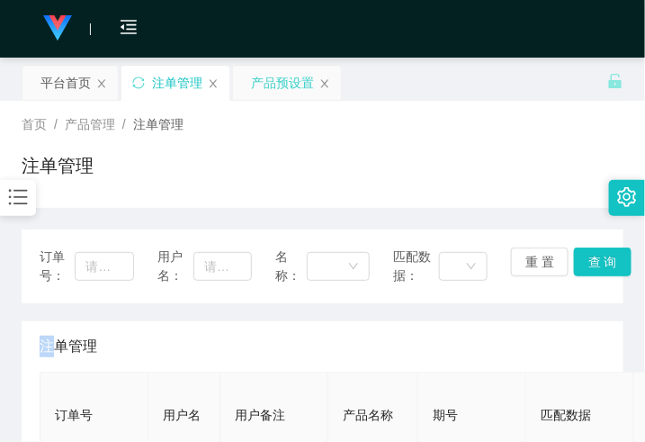
click at [277, 91] on div "产品预设置" at bounding box center [282, 83] width 63 height 34
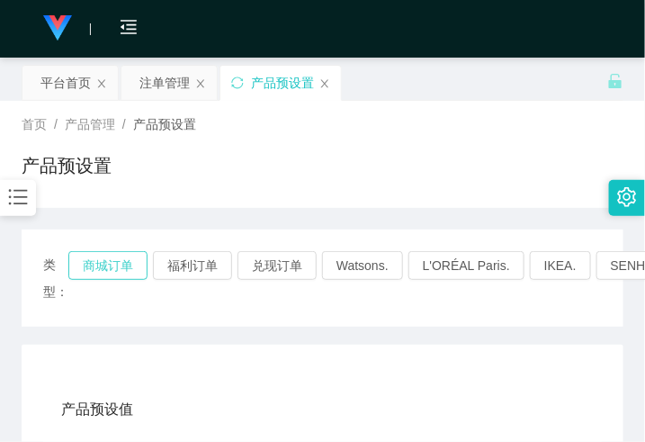
click at [122, 276] on button "商城订单" at bounding box center [107, 265] width 79 height 29
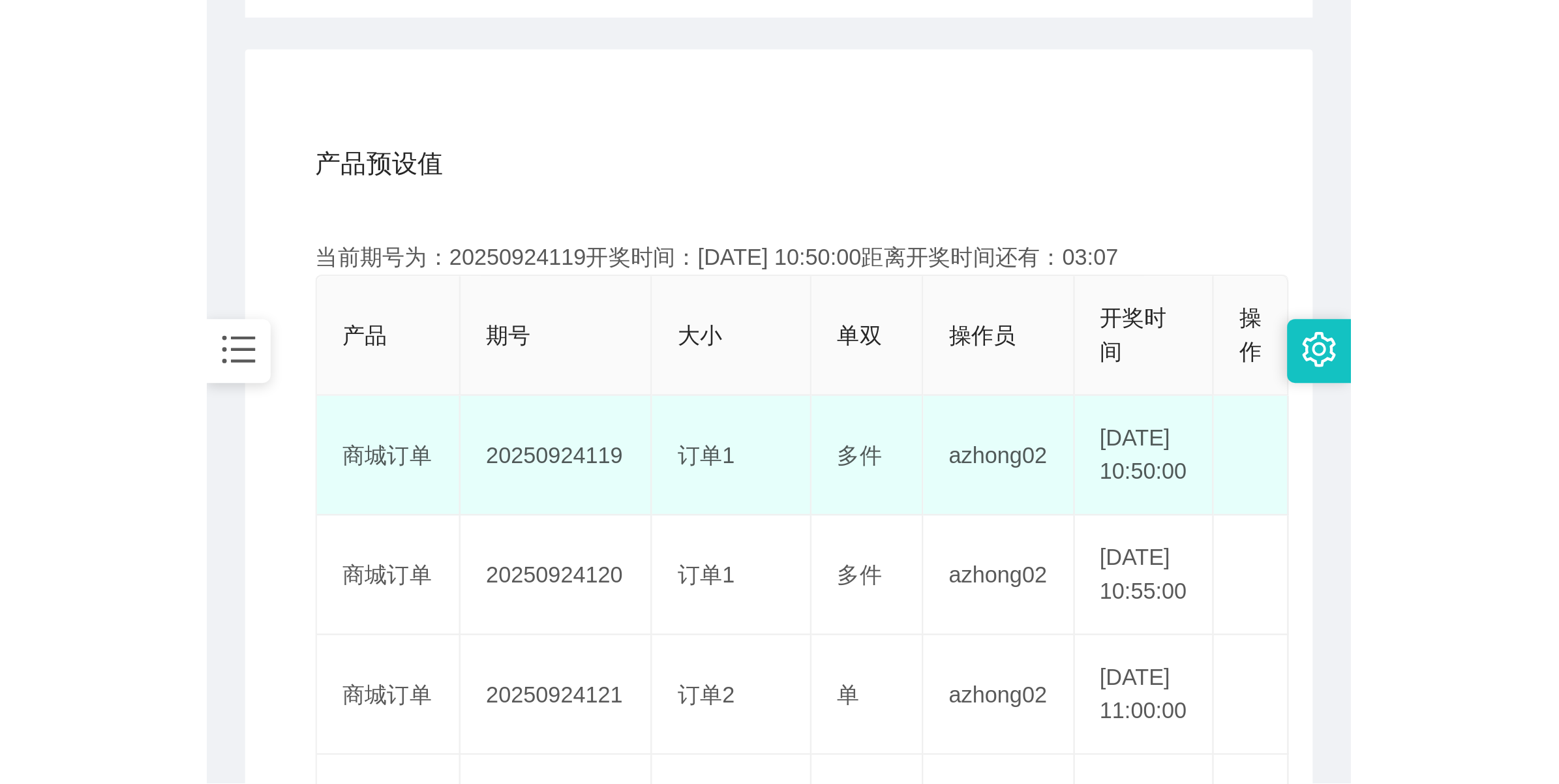
scroll to position [244, 0]
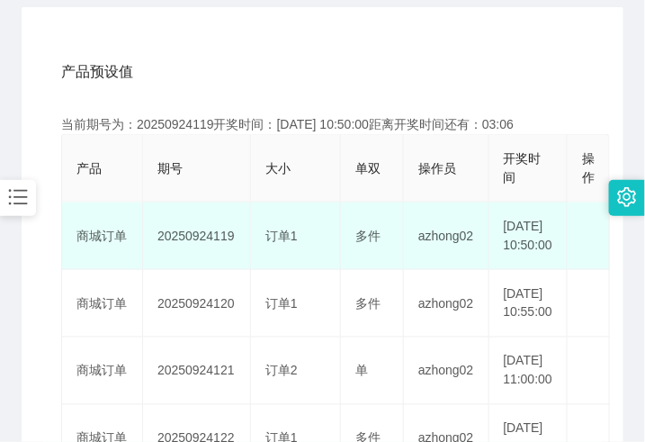
click at [205, 243] on td "20250924119" at bounding box center [197, 235] width 108 height 67
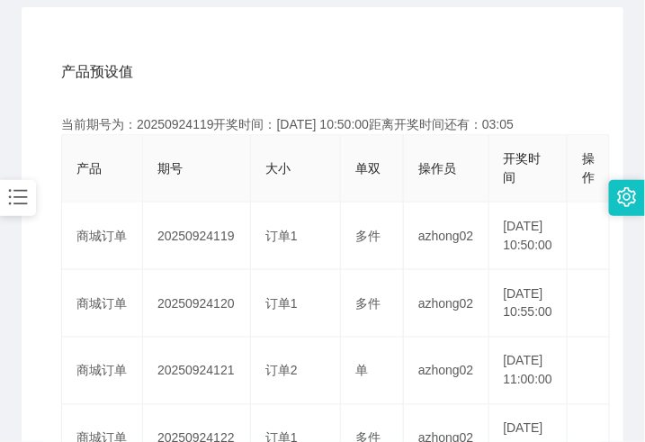
copy td "20250924119"
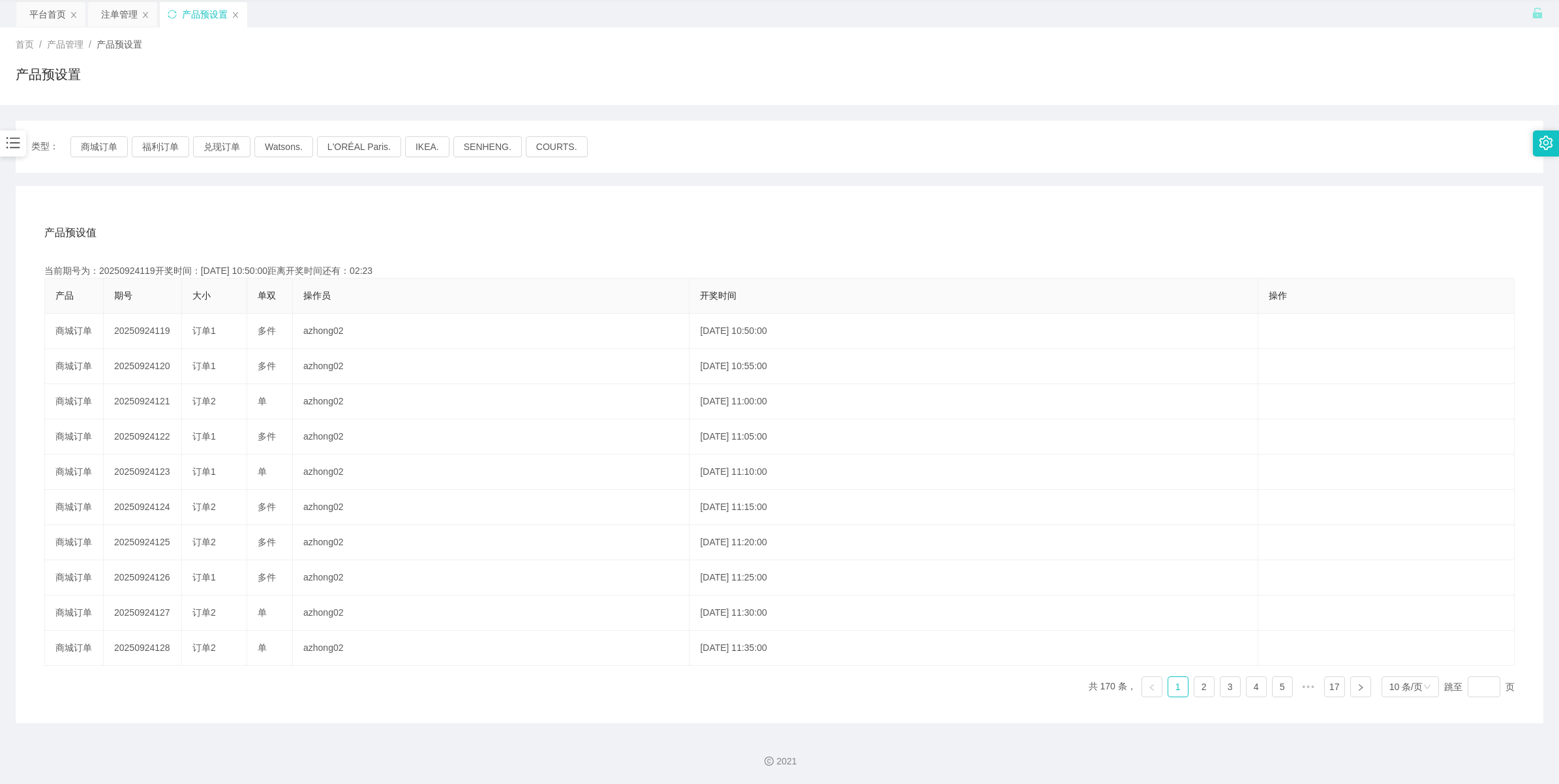
scroll to position [47, 0]
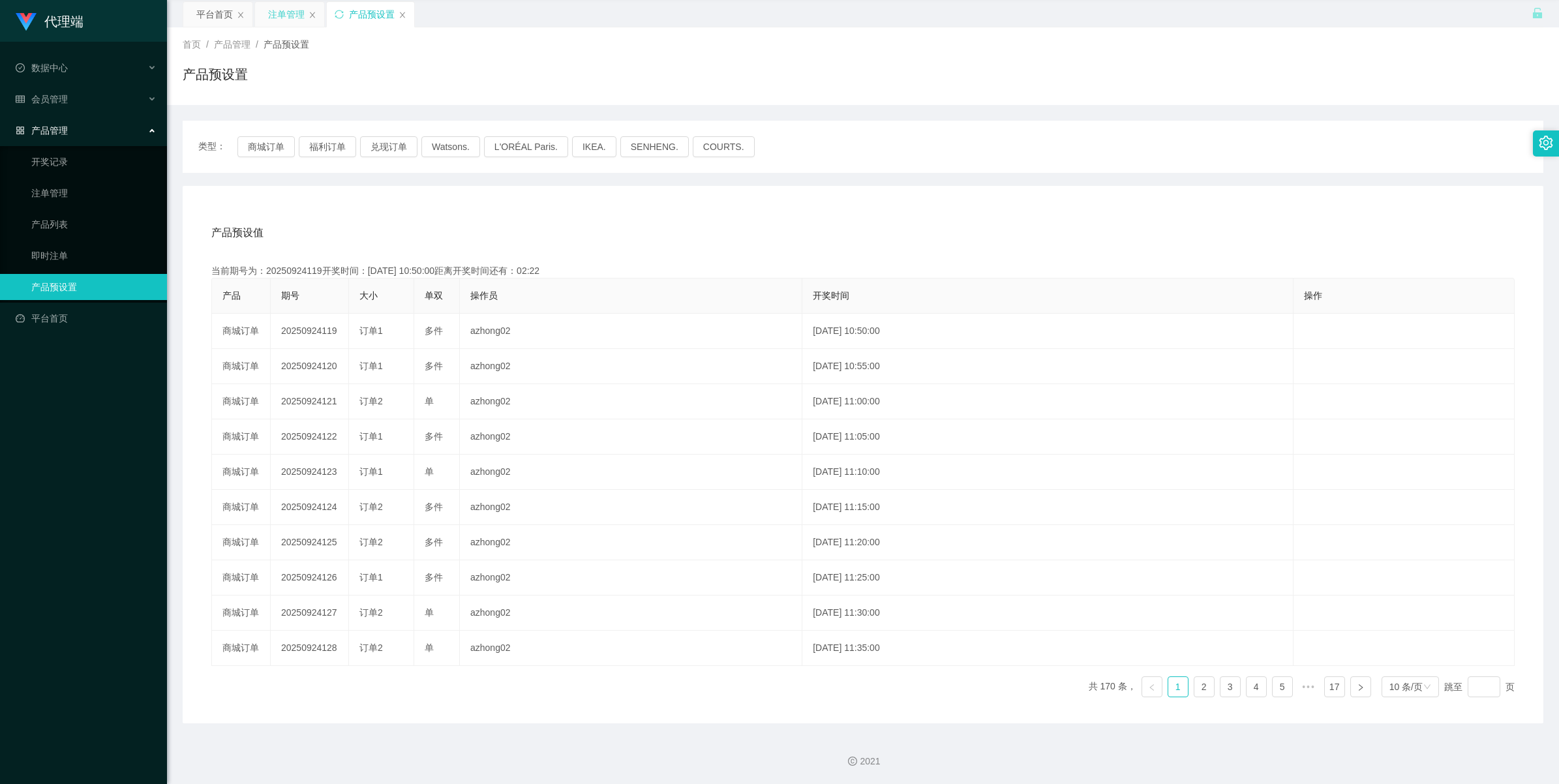
click at [288, 21] on div "注单管理" at bounding box center [287, 15] width 36 height 25
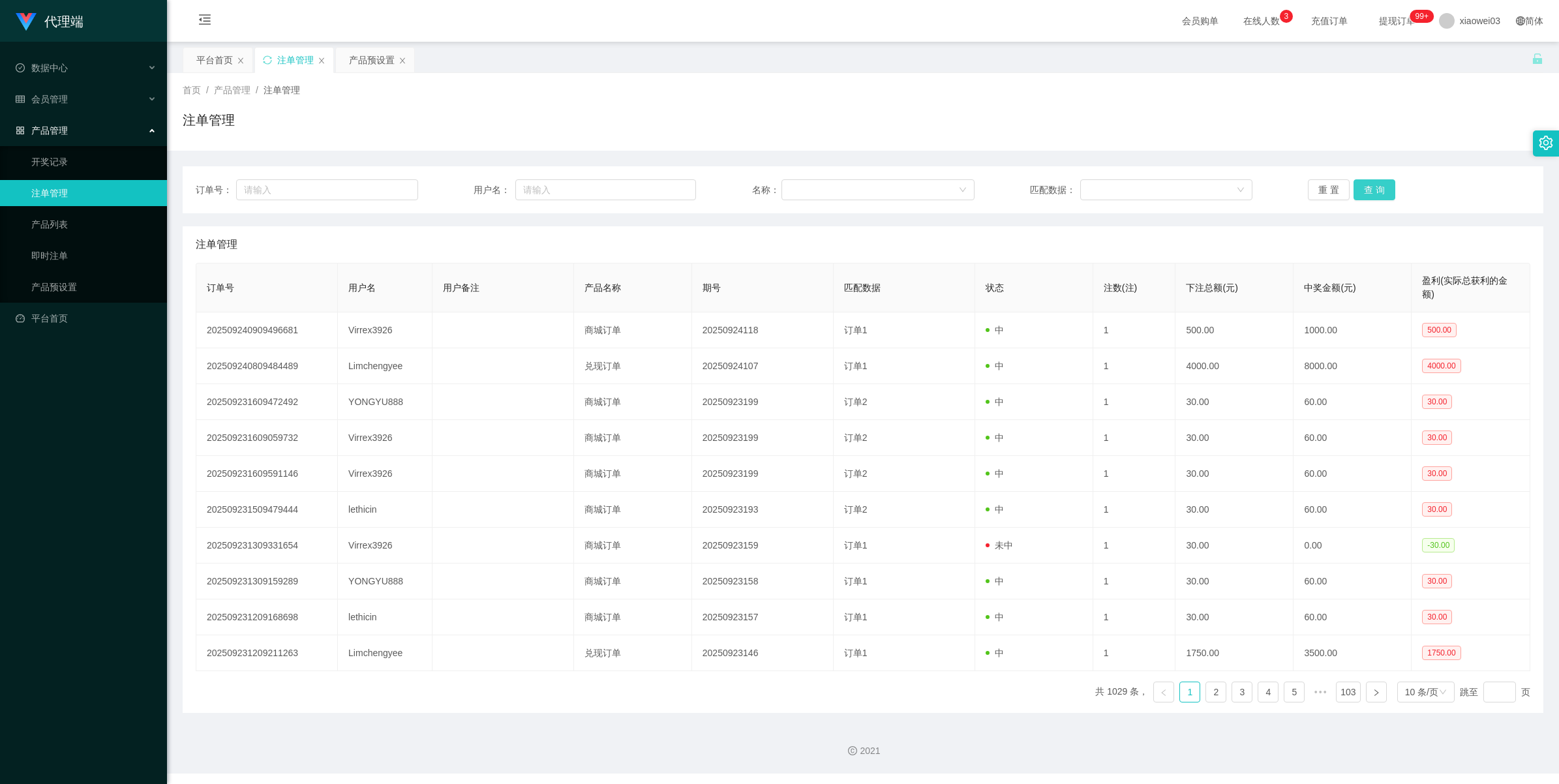
click at [1358, 189] on button "查 询" at bounding box center [1375, 189] width 42 height 21
click at [1364, 192] on button "查 询" at bounding box center [1375, 189] width 42 height 21
click at [1377, 184] on button "查 询" at bounding box center [1375, 189] width 42 height 21
click at [1377, 190] on button "查 询" at bounding box center [1375, 189] width 42 height 21
click at [1377, 190] on div "重 置 查 询" at bounding box center [1419, 189] width 223 height 21
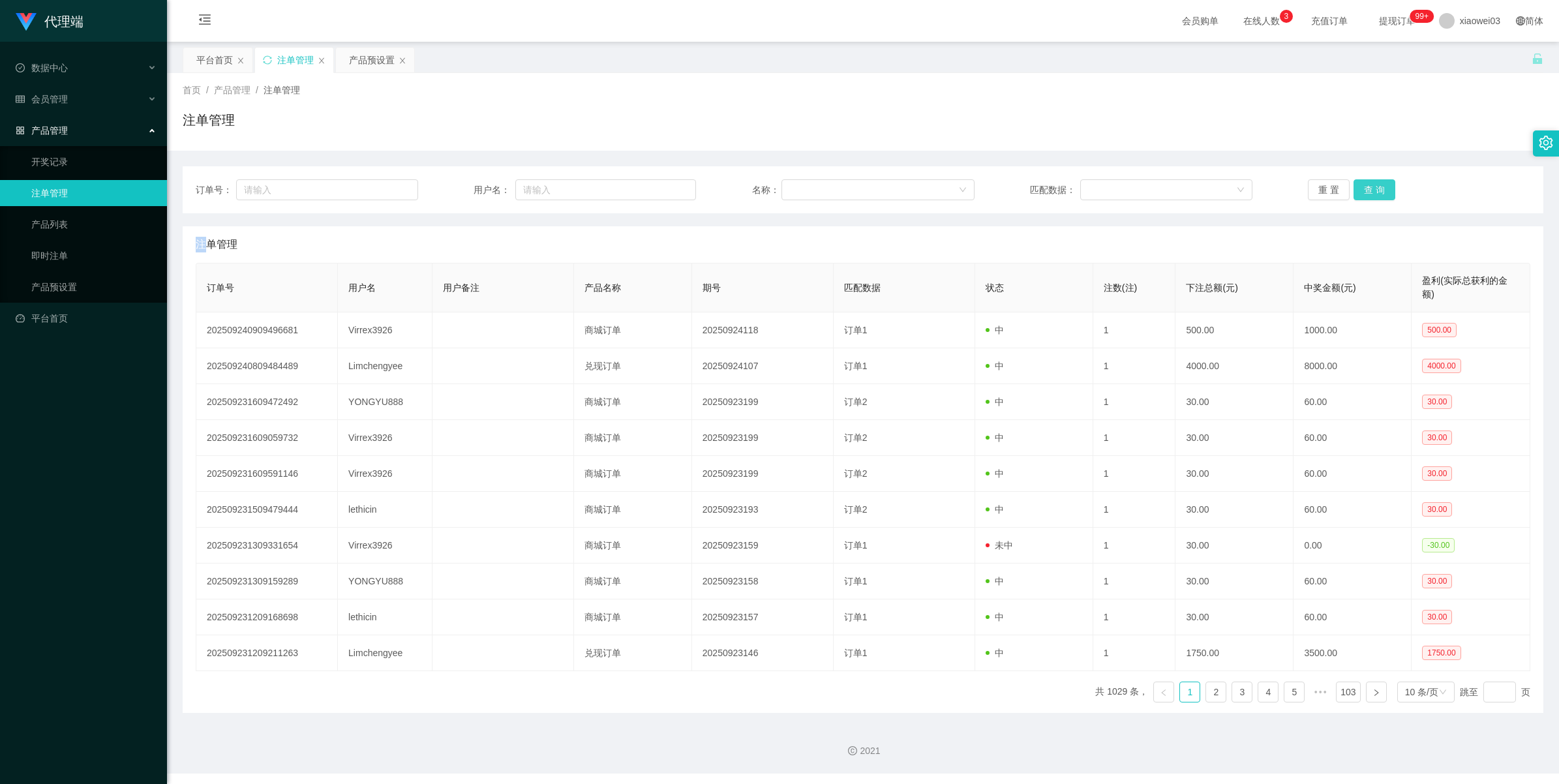
click at [1377, 190] on button "查 询" at bounding box center [1375, 189] width 42 height 21
click at [1377, 190] on div "重 置 查 询" at bounding box center [1419, 189] width 223 height 21
click at [1377, 190] on button "查 询" at bounding box center [1375, 189] width 42 height 21
click at [1377, 190] on button "查 询" at bounding box center [1381, 189] width 56 height 21
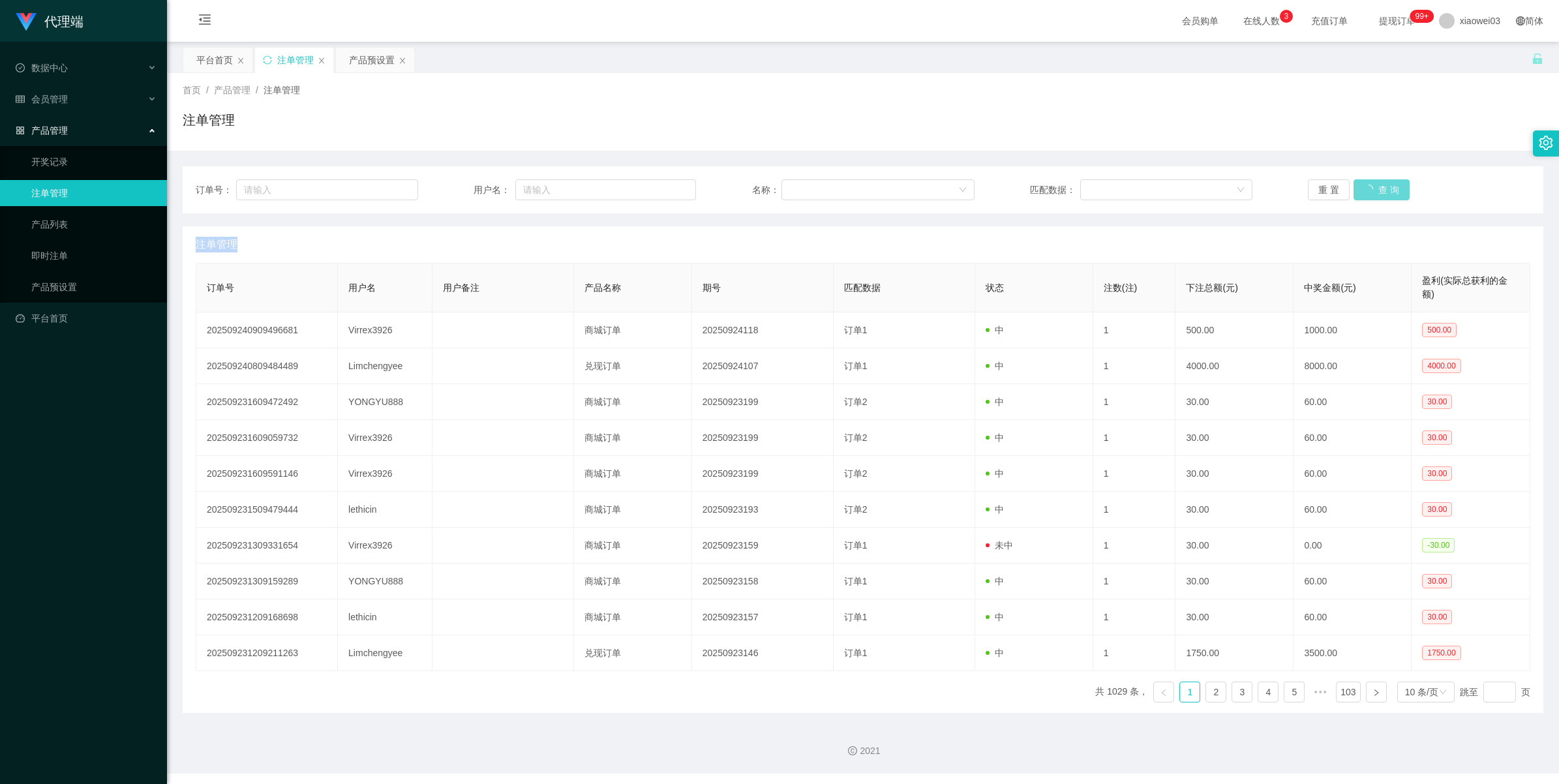
click at [1377, 190] on div "重 置 查 询" at bounding box center [1419, 189] width 223 height 21
click at [1372, 197] on button "查 询" at bounding box center [1375, 189] width 42 height 21
click at [1371, 191] on button "查 询" at bounding box center [1375, 189] width 42 height 21
click at [1329, 192] on button "重 置" at bounding box center [1329, 189] width 42 height 21
click at [1356, 193] on button "查 询" at bounding box center [1375, 189] width 42 height 21
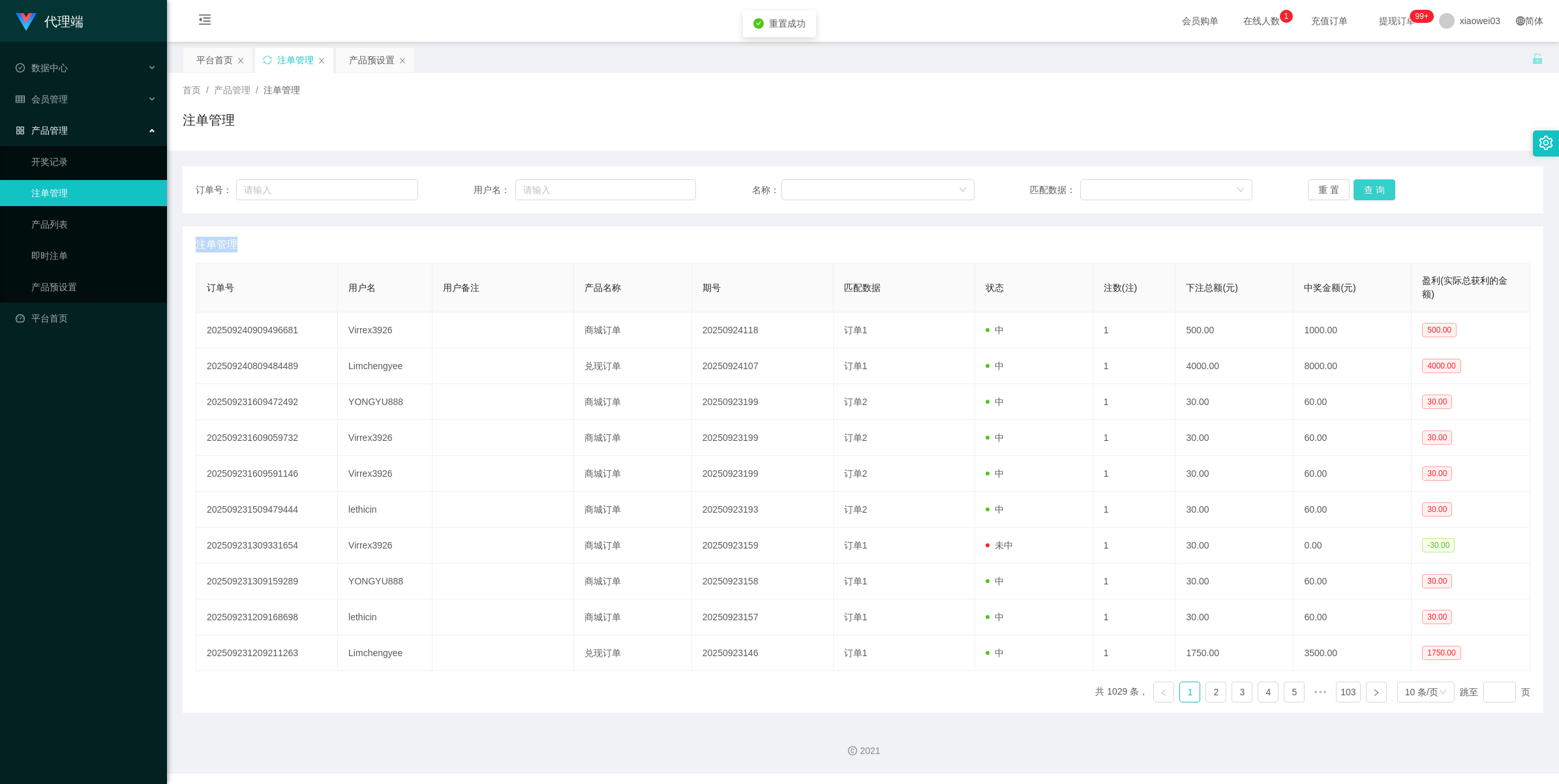
click at [1365, 190] on button "查 询" at bounding box center [1375, 189] width 42 height 21
click at [1364, 191] on button "查 询" at bounding box center [1375, 189] width 42 height 21
click at [1358, 191] on button "查 询" at bounding box center [1375, 189] width 42 height 21
click at [1365, 192] on button "查 询" at bounding box center [1375, 189] width 42 height 21
click at [1369, 181] on button "查 询" at bounding box center [1375, 189] width 42 height 21
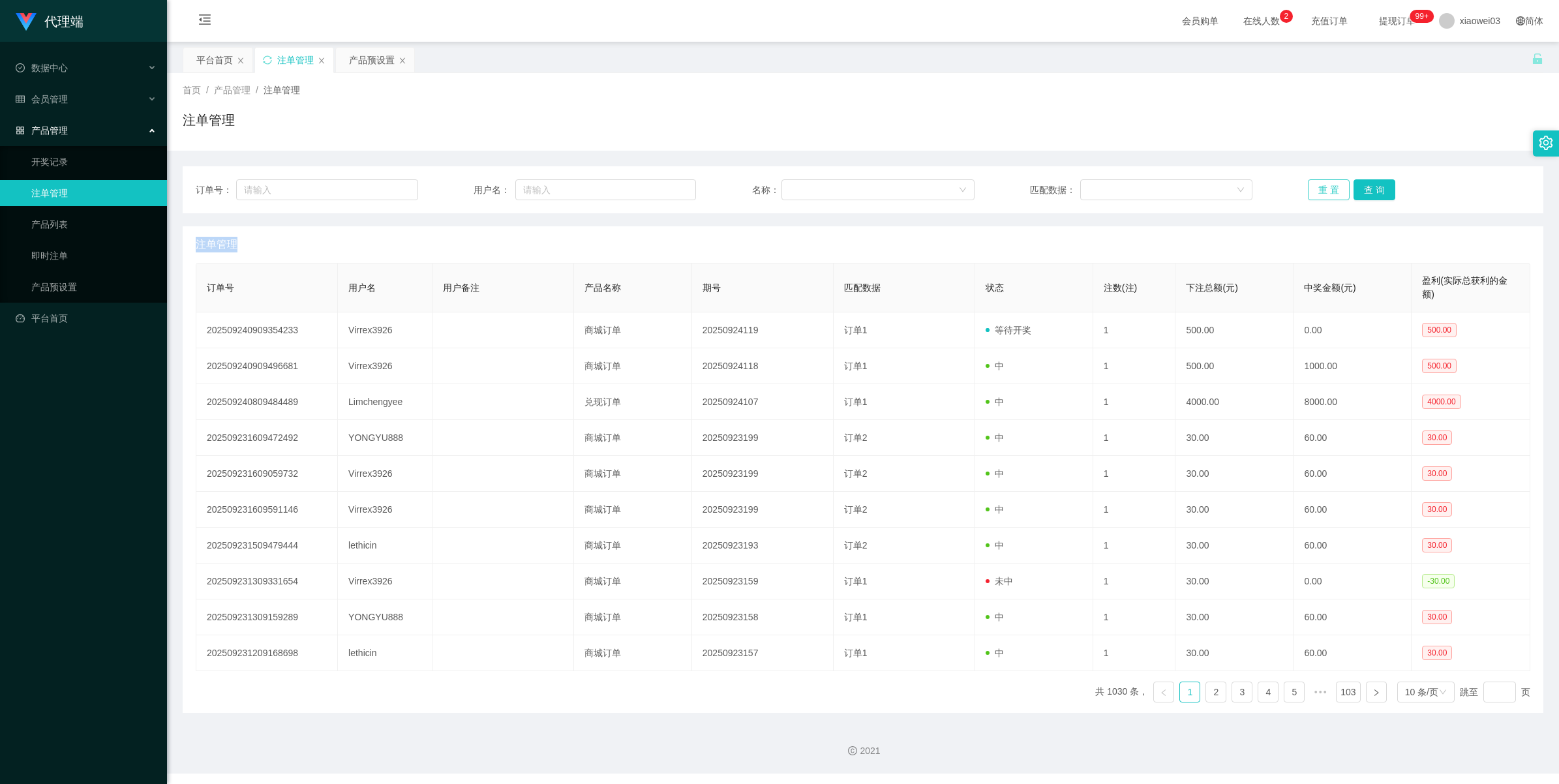
click at [1332, 194] on button "重 置" at bounding box center [1329, 189] width 42 height 21
click at [1365, 191] on button "查 询" at bounding box center [1375, 189] width 42 height 21
click at [65, 92] on div "会员管理" at bounding box center [83, 99] width 167 height 26
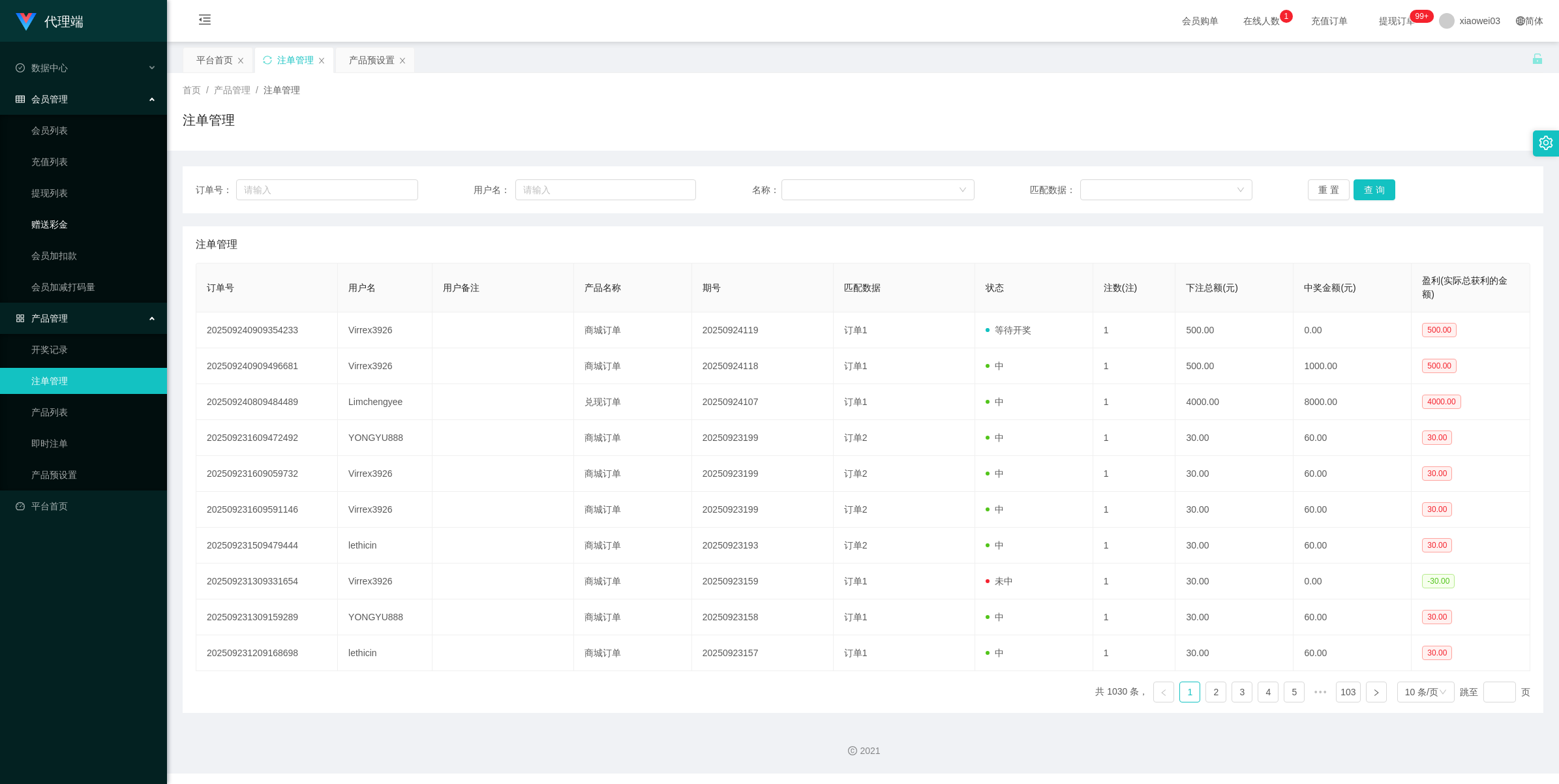
click at [63, 214] on link "赠送彩金" at bounding box center [94, 224] width 126 height 26
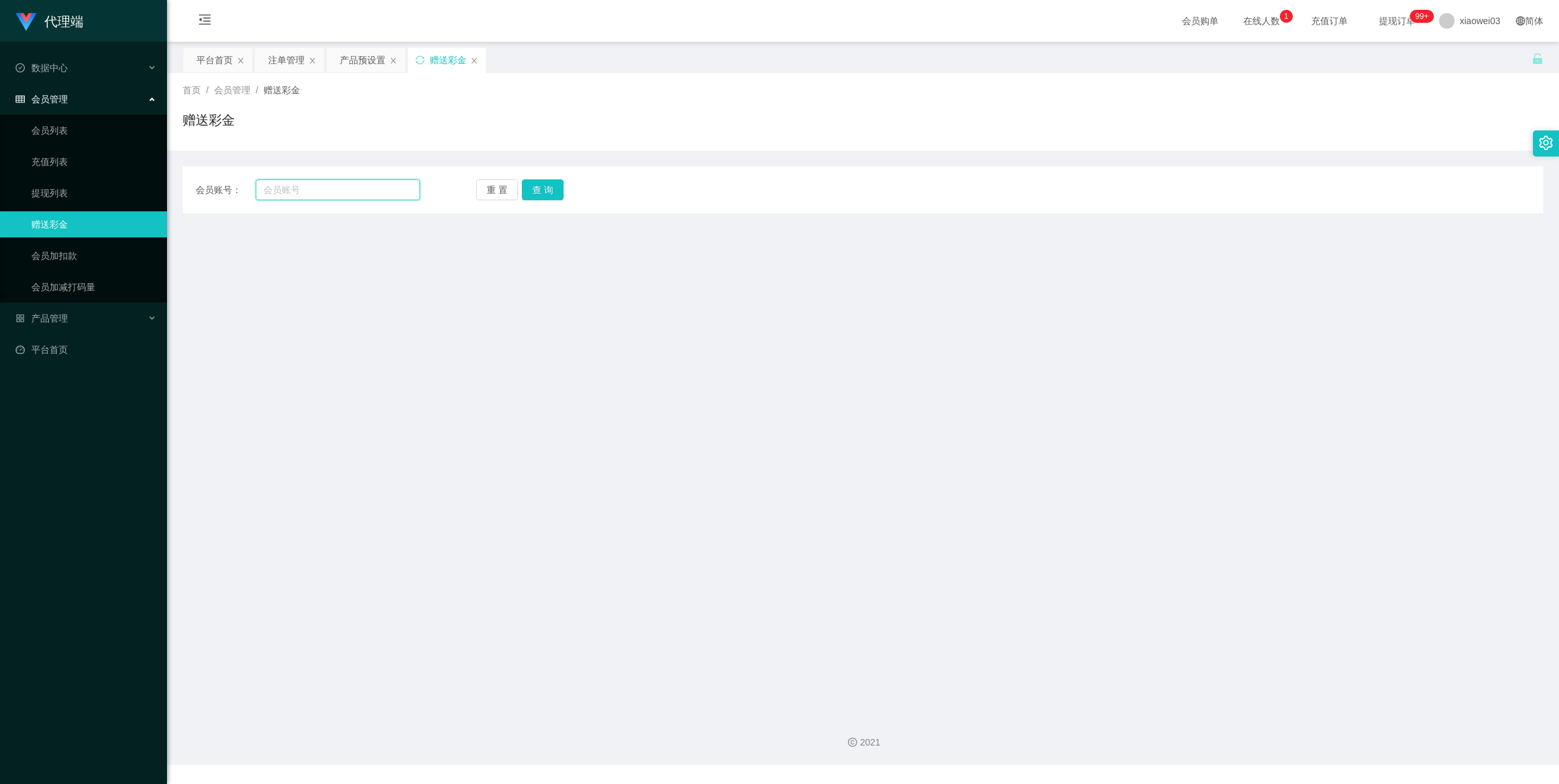
click at [318, 190] on input "text" at bounding box center [338, 189] width 165 height 21
paste input "Virrex3926"
type input "Virrex3926"
click at [546, 199] on button "查 询" at bounding box center [543, 189] width 42 height 21
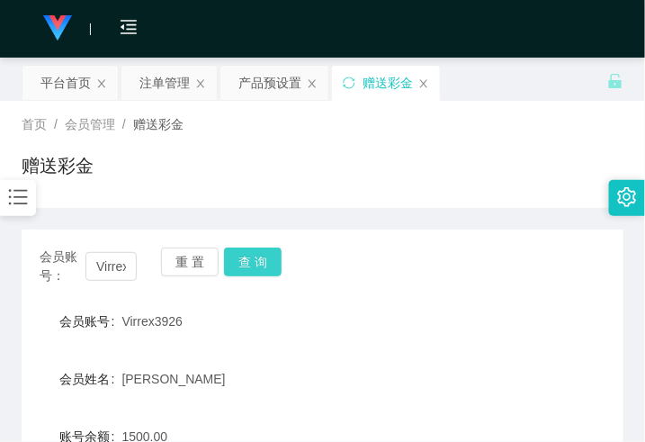
click at [270, 261] on button "查 询" at bounding box center [253, 261] width 58 height 29
